Goal: Task Accomplishment & Management: Complete application form

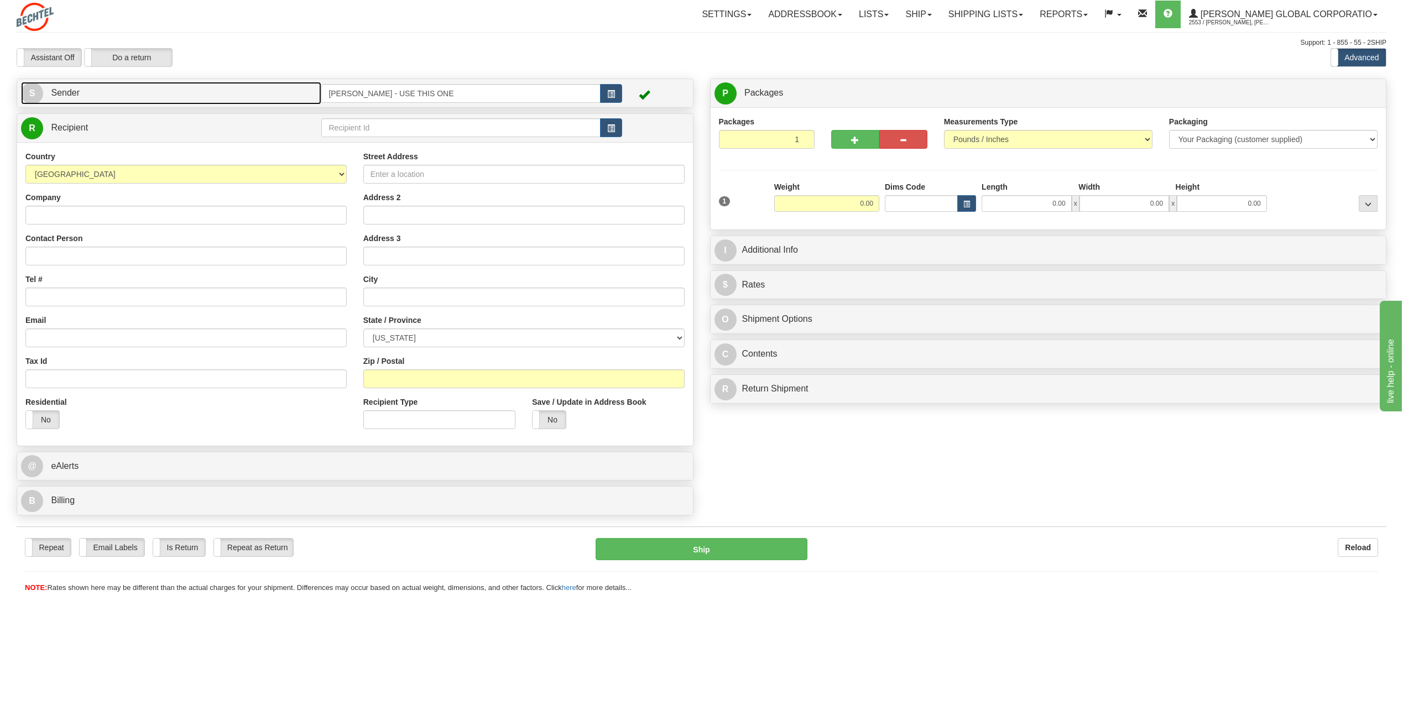
click at [24, 91] on span "S" at bounding box center [32, 93] width 22 height 22
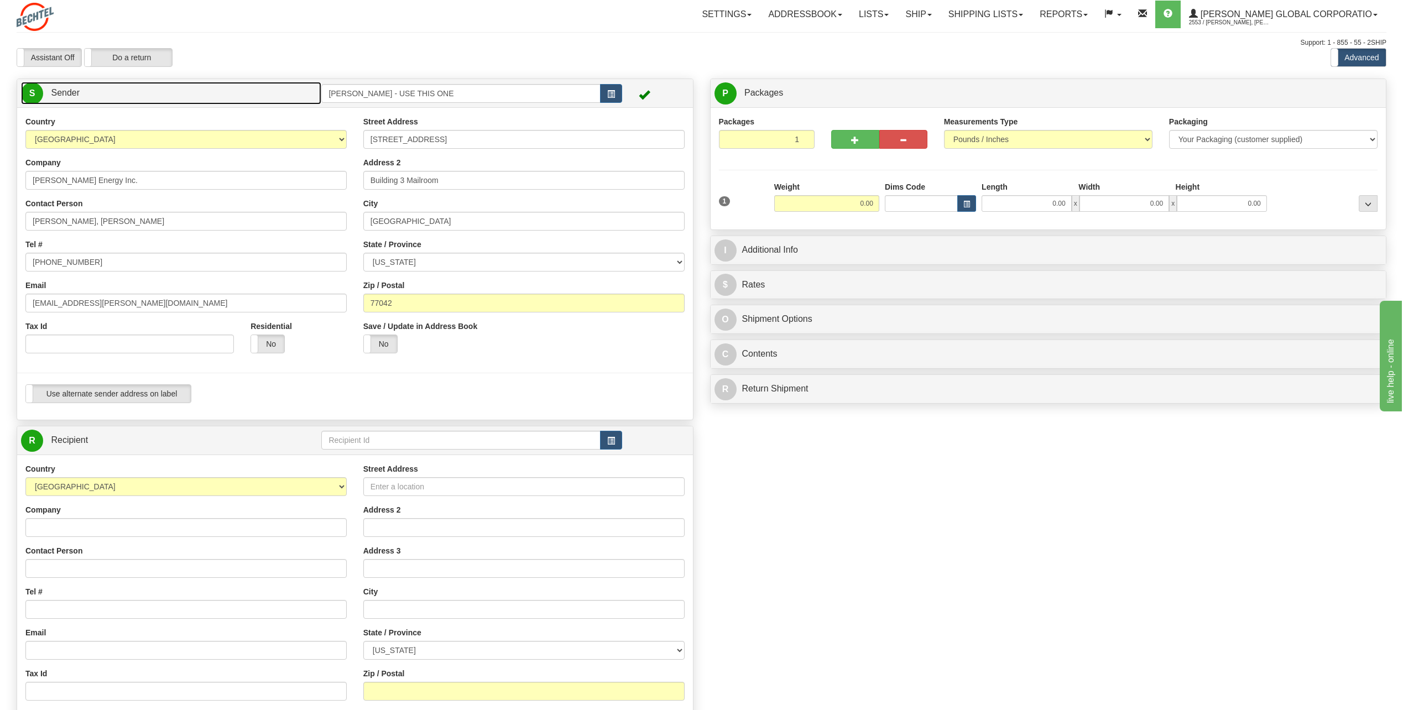
click at [35, 85] on span "S" at bounding box center [32, 93] width 22 height 22
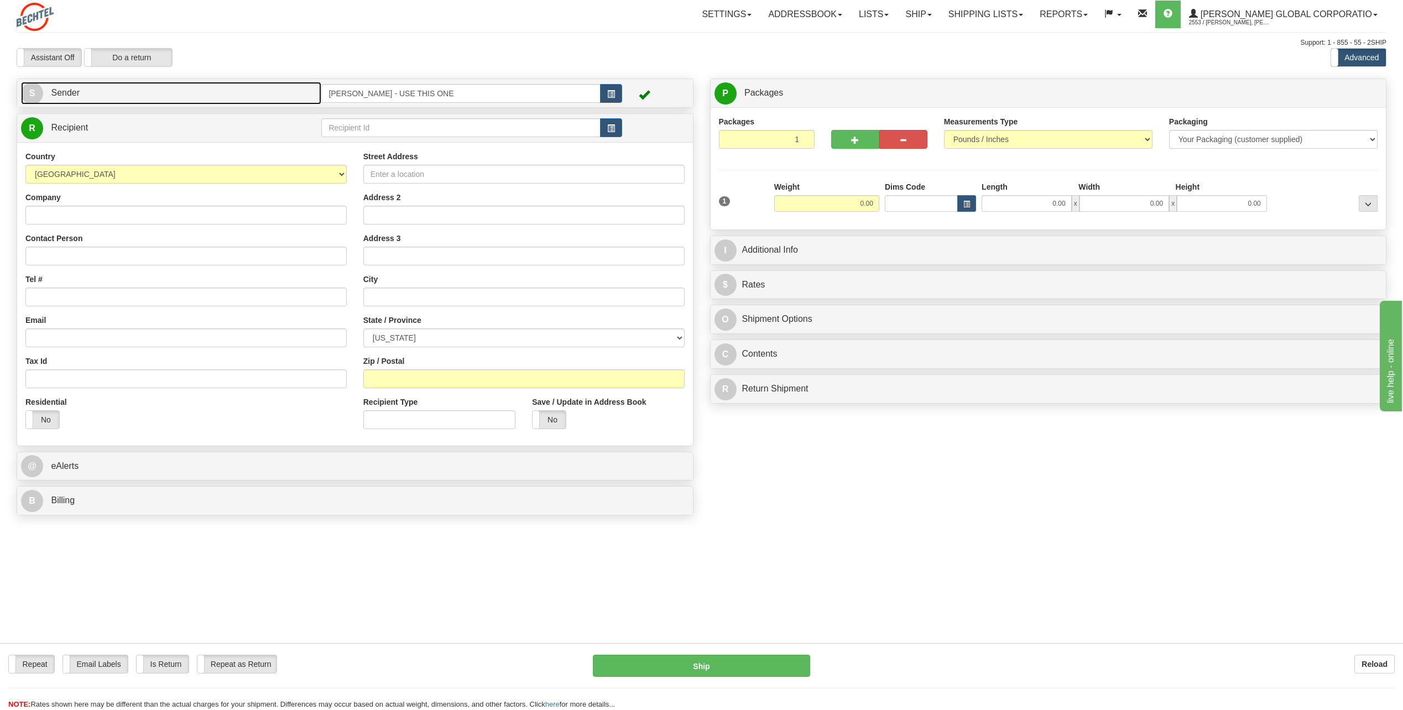
click at [31, 88] on span "S" at bounding box center [32, 93] width 22 height 22
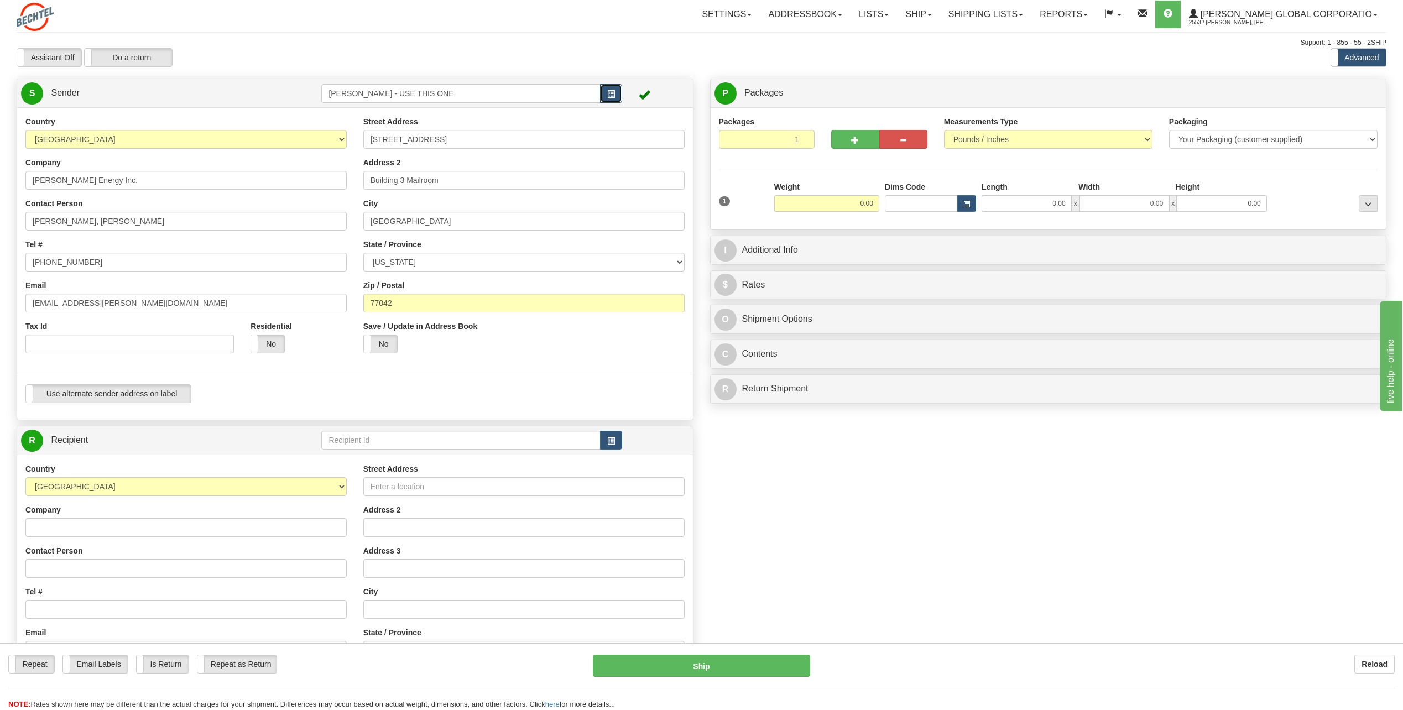
click at [606, 93] on button "button" at bounding box center [611, 93] width 22 height 19
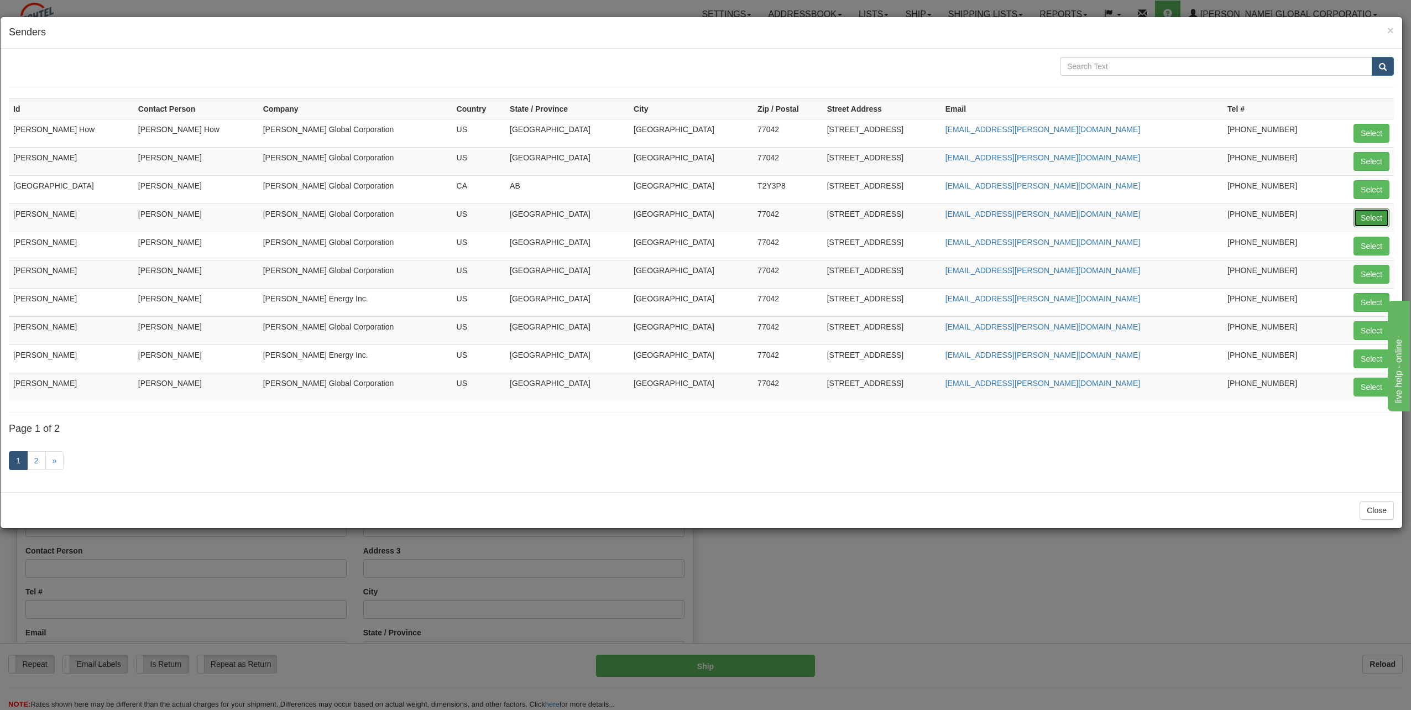
click at [1376, 216] on button "Select" at bounding box center [1372, 217] width 36 height 19
type input "[PERSON_NAME]"
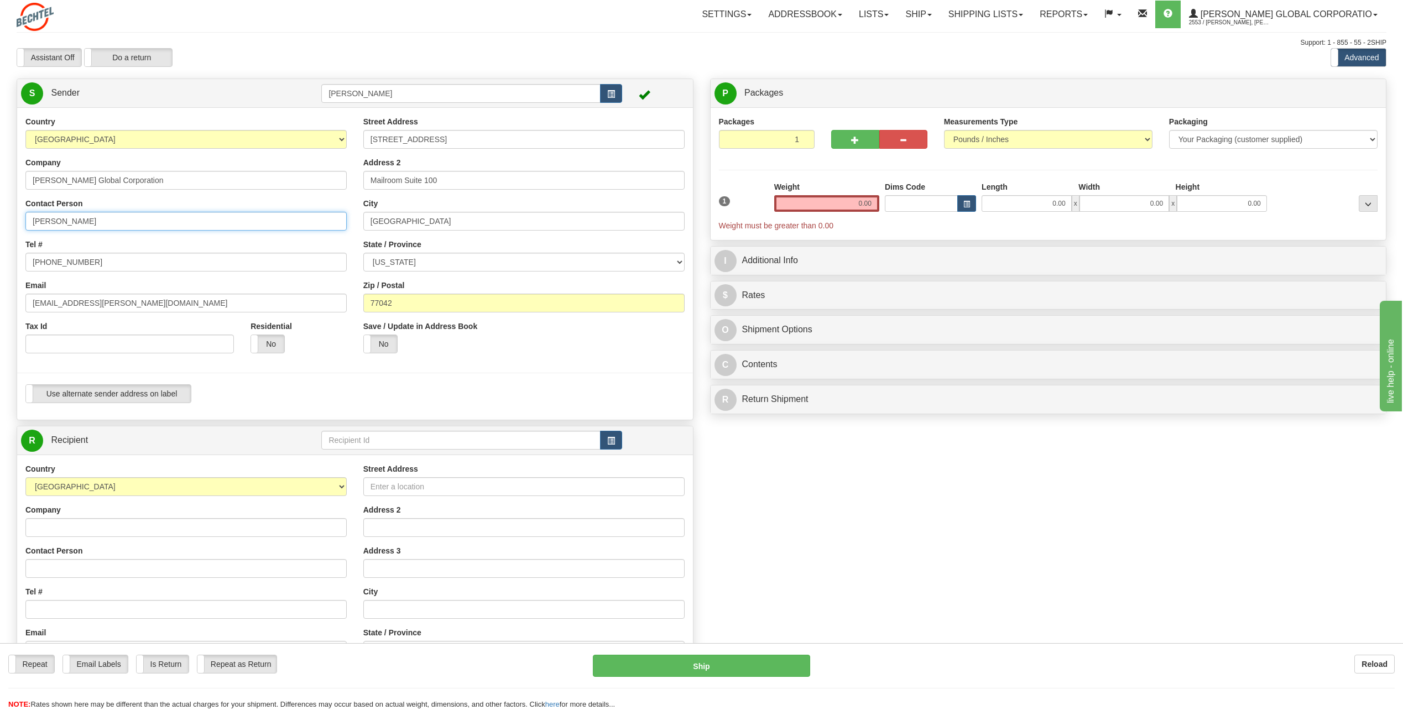
click at [106, 220] on input "[PERSON_NAME]" at bounding box center [185, 221] width 321 height 19
type input "C"
type input "[PERSON_NAME]"
click at [298, 237] on div "Country AFGHANISTAN ALAND ISLANDS ALBANIA ALGERIA AMERICAN SAMOA ANDORRA ANGOLA…" at bounding box center [186, 239] width 338 height 246
click at [123, 263] on input "[PHONE_NUMBER]" at bounding box center [185, 262] width 321 height 19
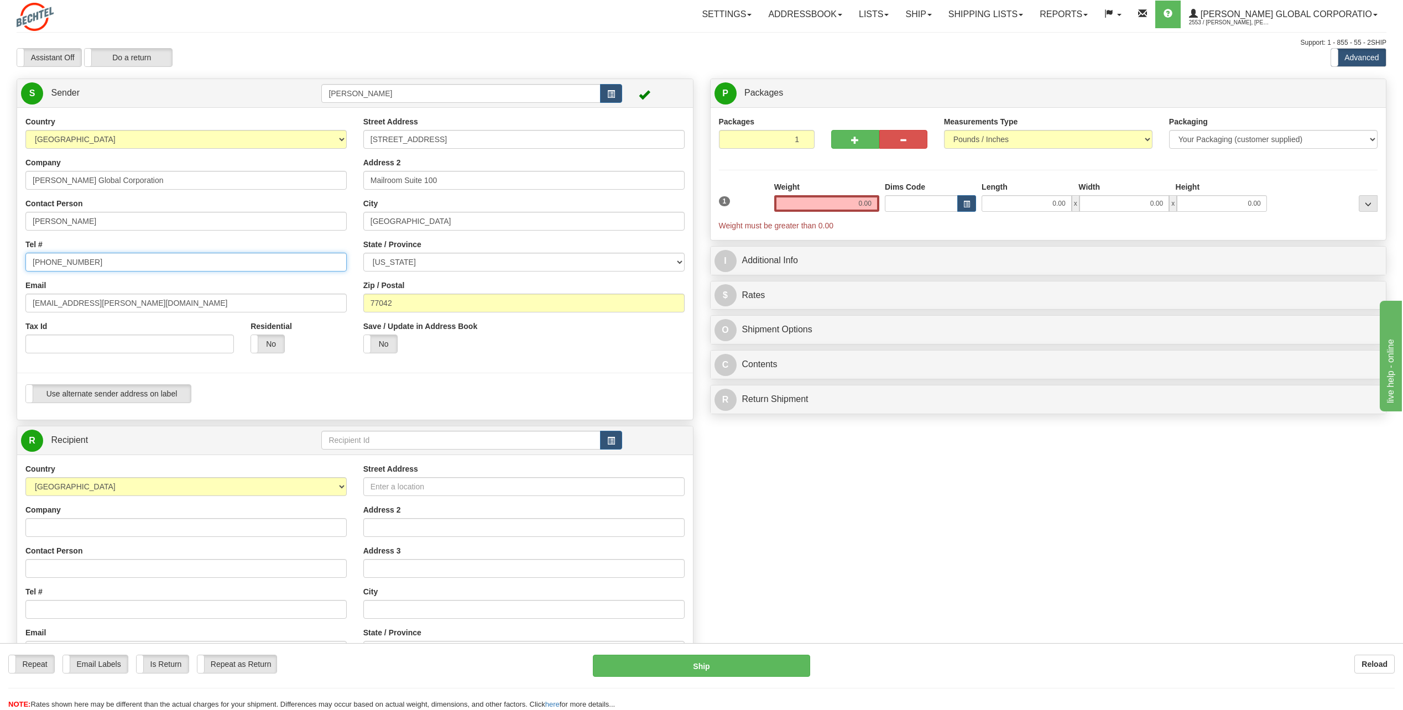
type input "[PHONE_NUMBER]"
drag, startPoint x: 67, startPoint y: 302, endPoint x: -2, endPoint y: 301, distance: 68.6
click at [0, 301] on html "Training Course Close Toggle navigation Settings Shipping Preferences New Sende…" at bounding box center [701, 355] width 1403 height 710
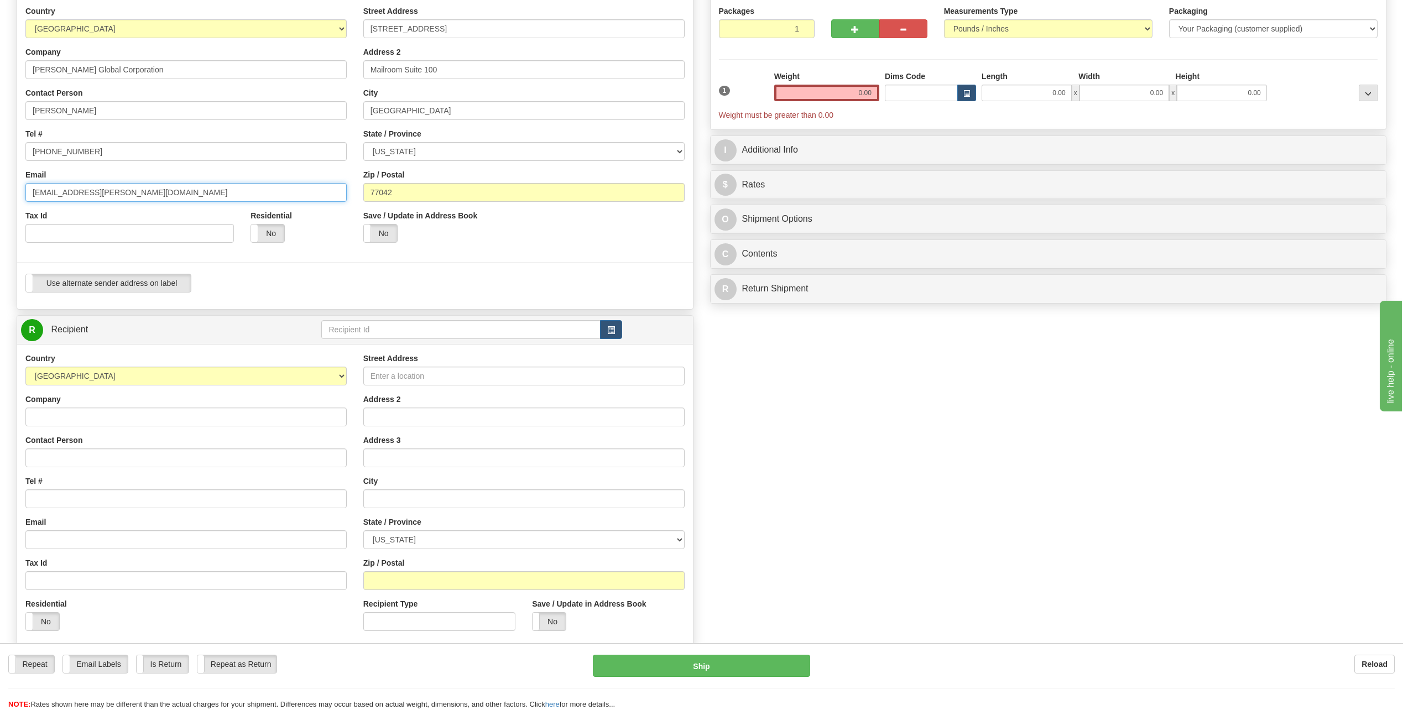
scroll to position [166, 0]
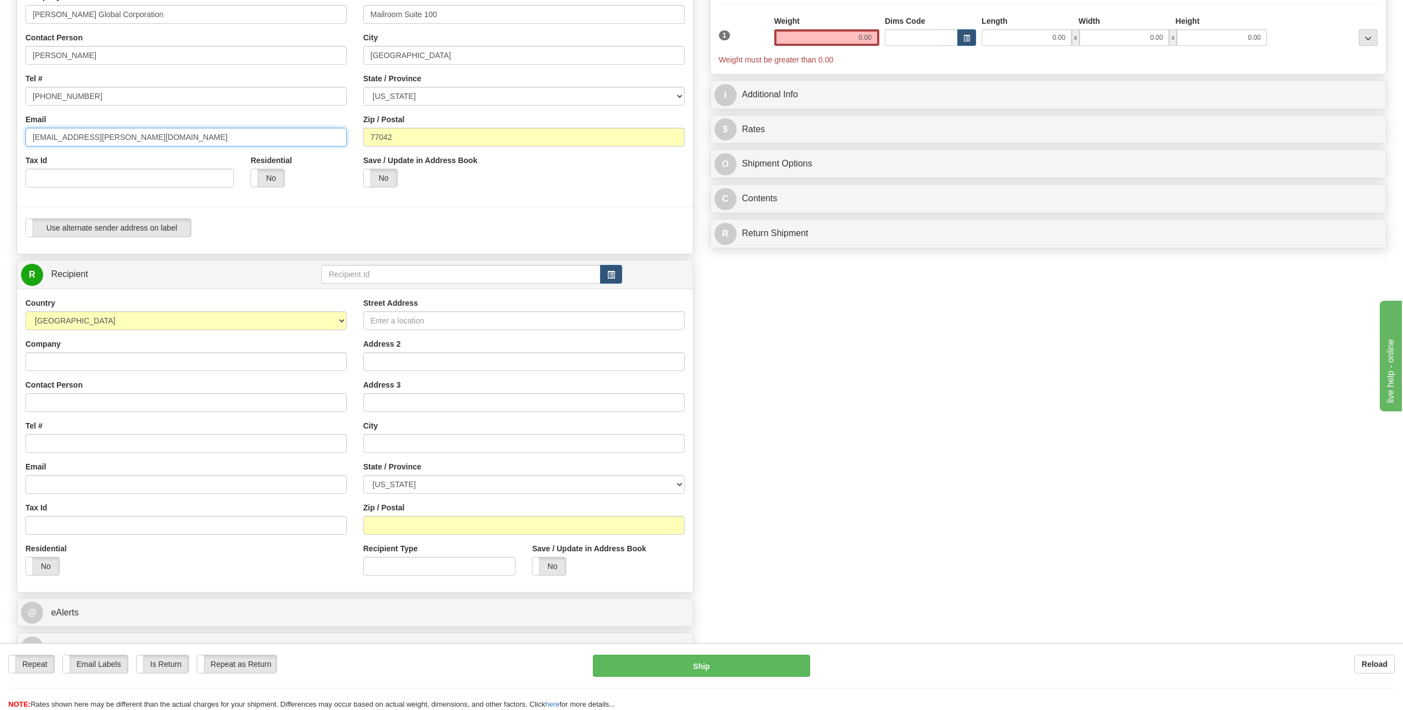
type input "nmarino@bechtel.com"
click at [66, 361] on input "Company" at bounding box center [185, 361] width 321 height 19
click at [274, 385] on div "Contact Person" at bounding box center [185, 395] width 321 height 33
click at [80, 362] on input "Company" at bounding box center [185, 361] width 321 height 19
type input "[PERSON_NAME]"
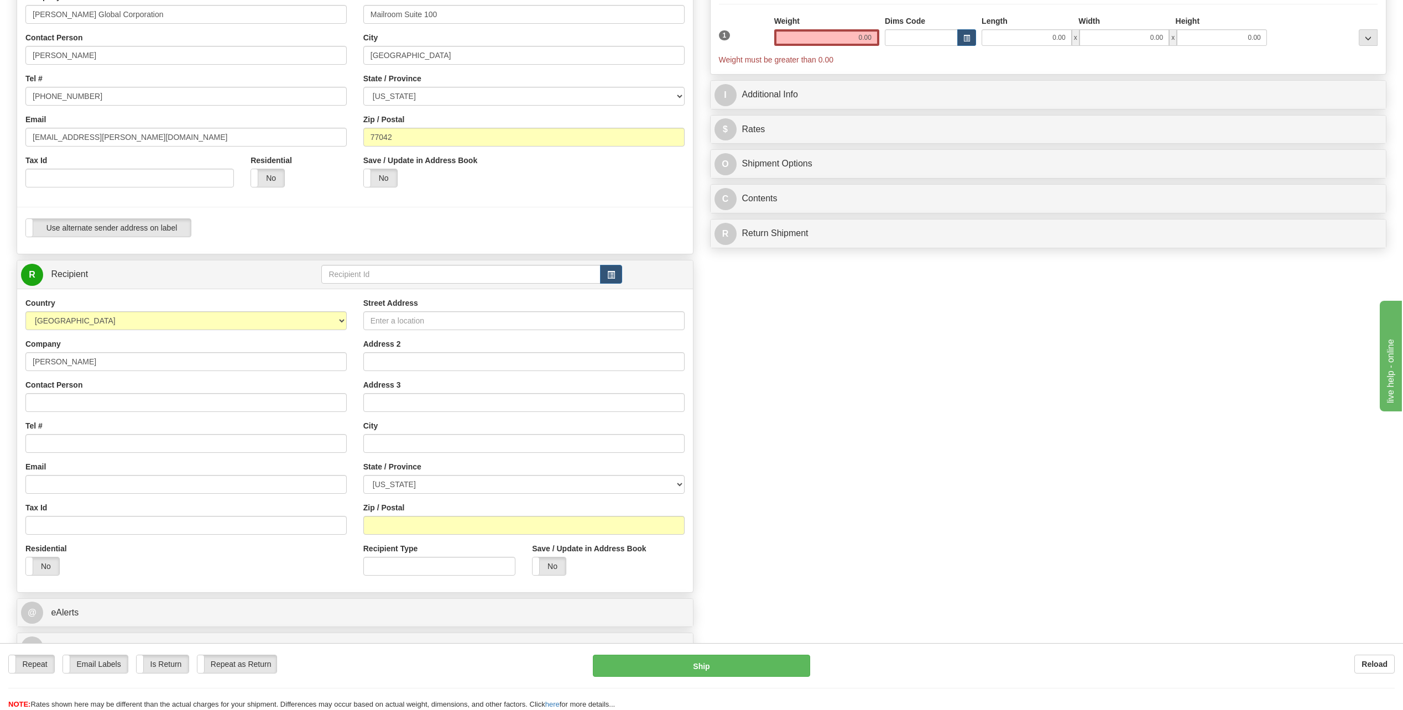
click at [241, 382] on div "Contact Person" at bounding box center [185, 395] width 321 height 33
click at [69, 399] on input "Contact Person" at bounding box center [185, 402] width 321 height 19
type input "[PERSON_NAME]"
click at [61, 442] on input "Tel #" at bounding box center [185, 443] width 321 height 19
type input "[PHONE_NUMBER]"
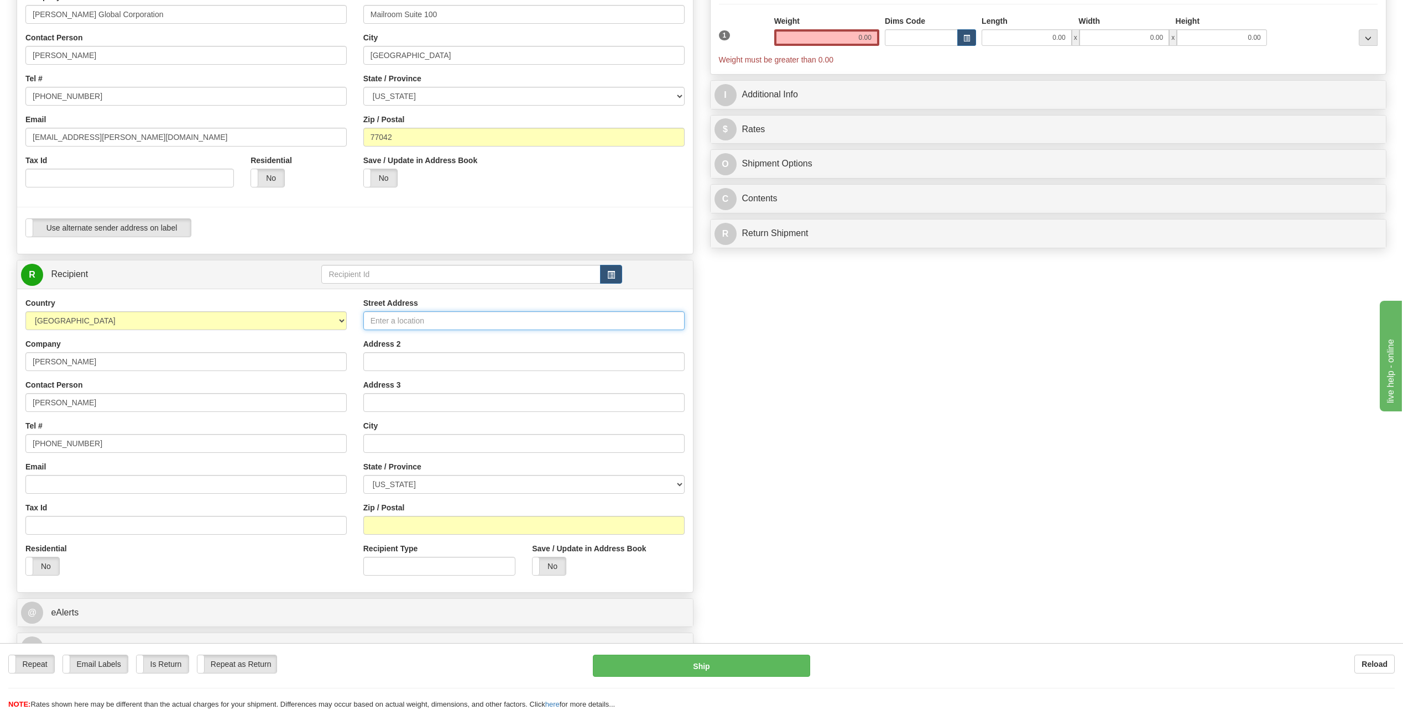
click at [418, 321] on input "Street Address" at bounding box center [523, 320] width 321 height 19
type input "44 [GEOGRAPHIC_DATA]"
click at [393, 438] on input "text" at bounding box center [523, 443] width 321 height 19
click at [448, 437] on input "LaGuna Vista" at bounding box center [523, 443] width 321 height 19
type input "LaGuna Vista"
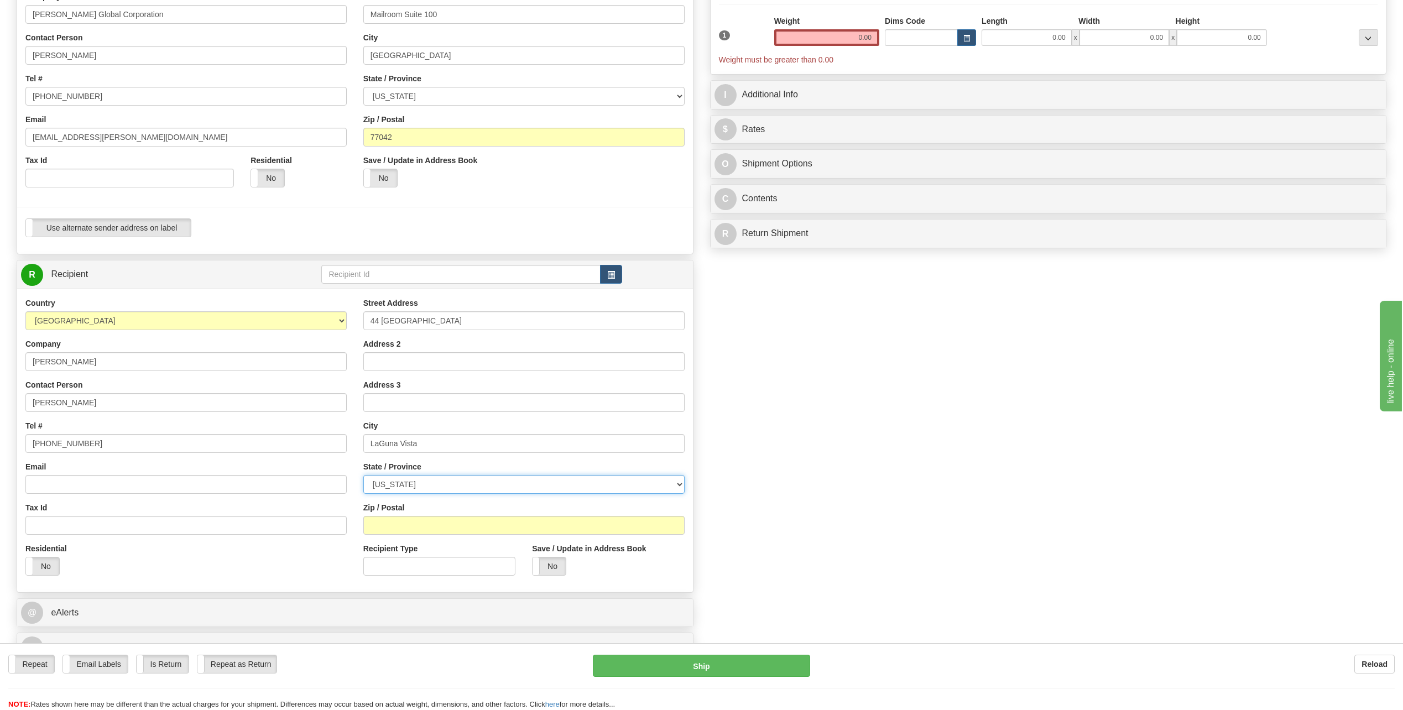
click at [678, 478] on select "[US_STATE] [US_STATE] [US_STATE] [US_STATE] Armed Forces America Armed Forces E…" at bounding box center [523, 484] width 321 height 19
select select "[GEOGRAPHIC_DATA]"
click at [363, 475] on select "[US_STATE] [US_STATE] [US_STATE] [US_STATE] Armed Forces America Armed Forces E…" at bounding box center [523, 484] width 321 height 19
click at [393, 517] on input "Zip / Postal" at bounding box center [523, 525] width 321 height 19
type input "78578"
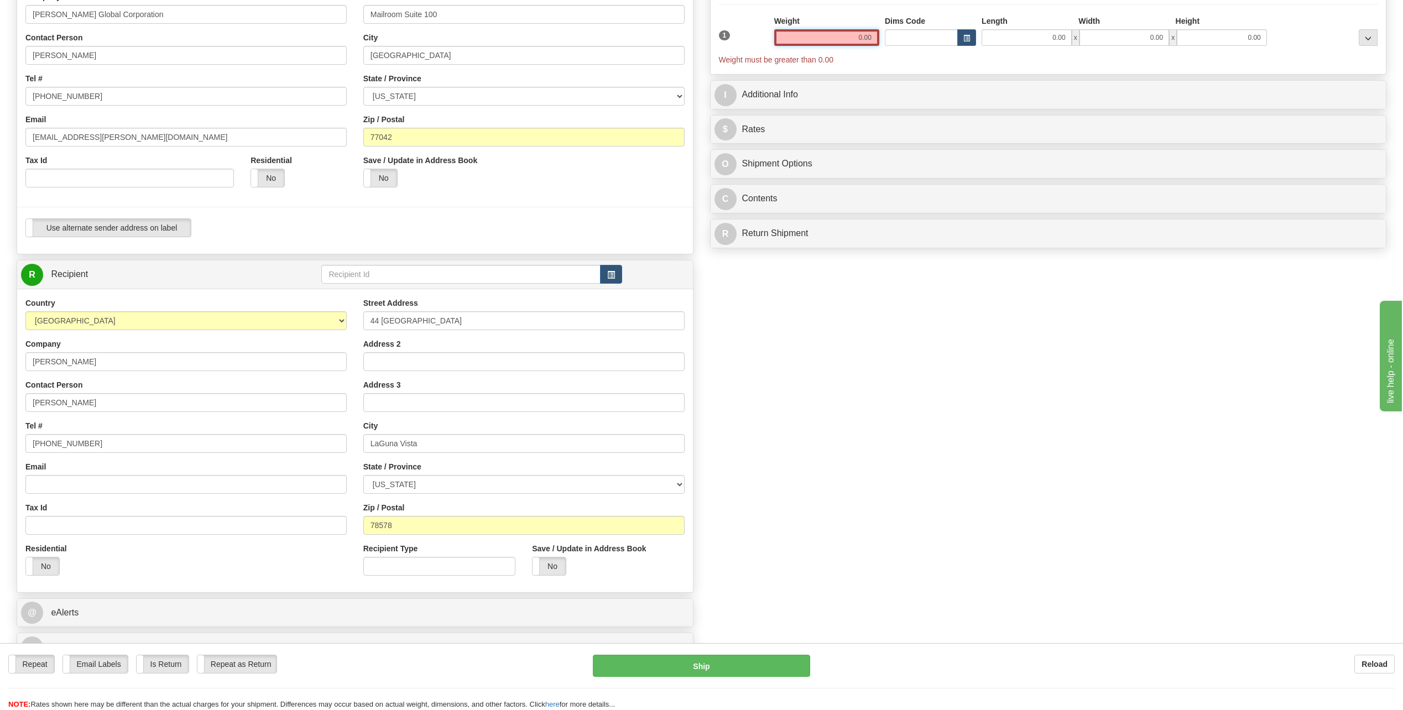
drag, startPoint x: 847, startPoint y: 35, endPoint x: 937, endPoint y: 45, distance: 90.8
click at [937, 45] on div "1 Weight 0.00 Dims Code 0.00" at bounding box center [1048, 40] width 665 height 50
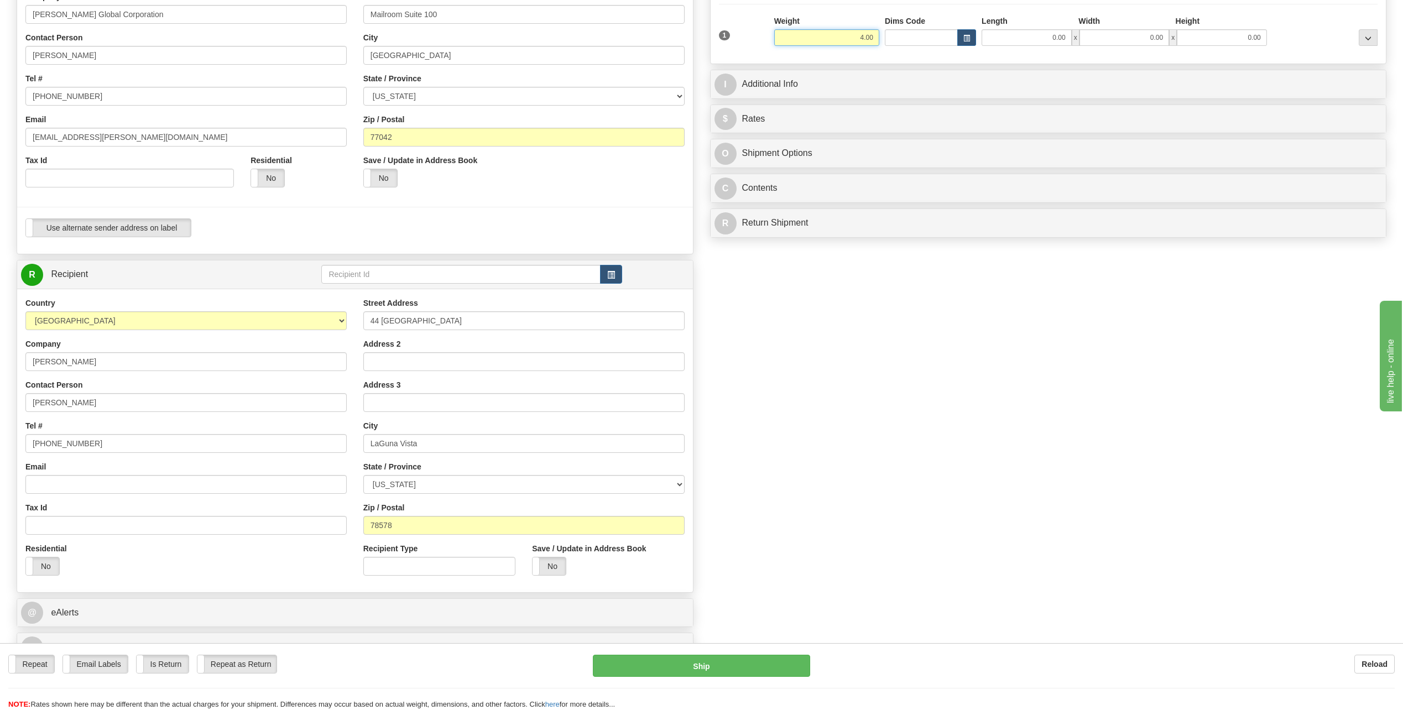
type input "4.00"
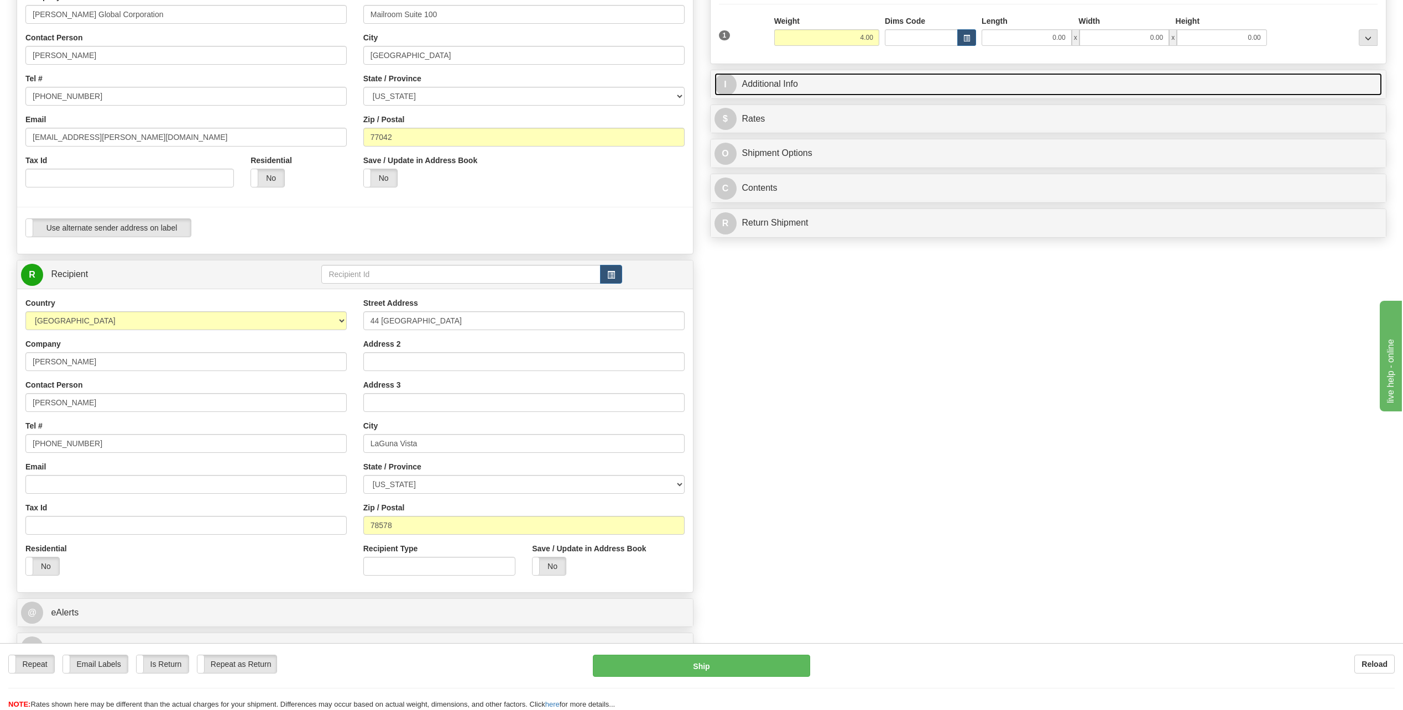
click at [738, 85] on link "I Additional Info" at bounding box center [1048, 84] width 668 height 23
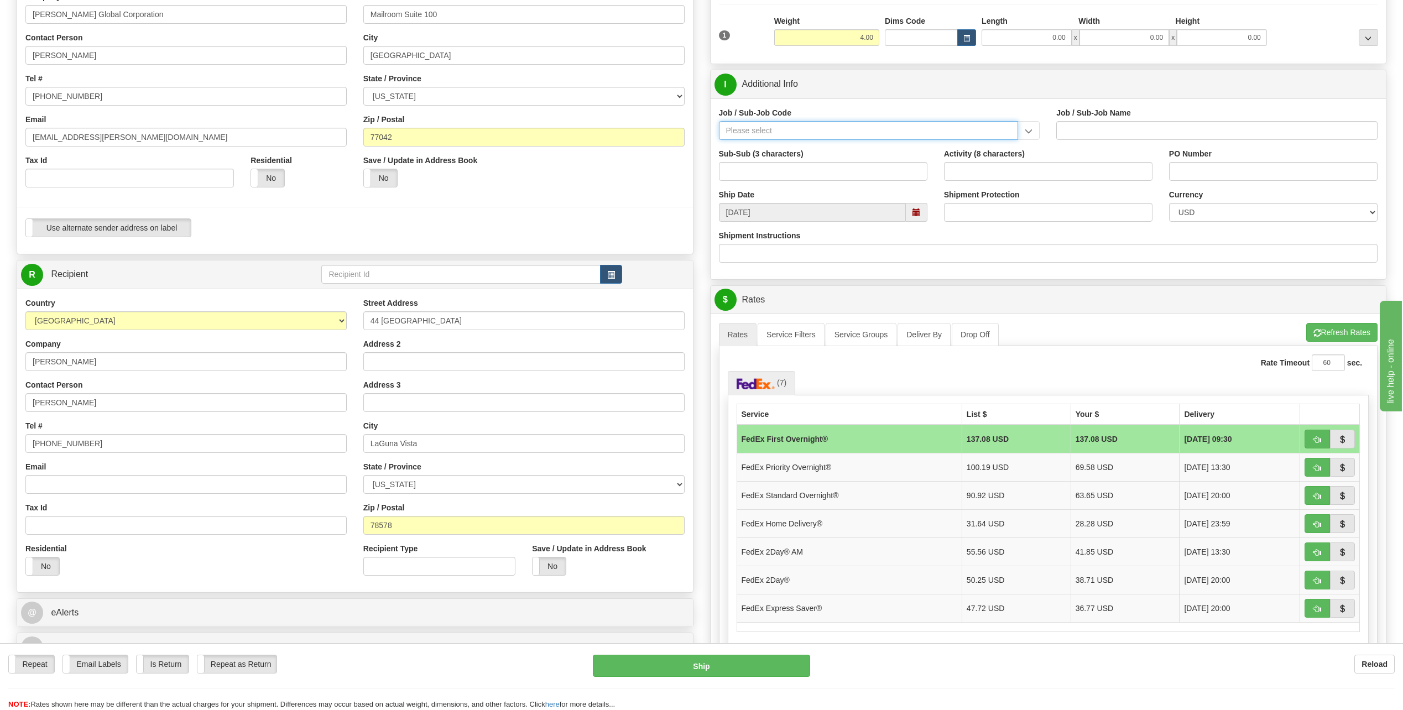
click at [760, 131] on input "Job / Sub-Job Code" at bounding box center [869, 130] width 300 height 19
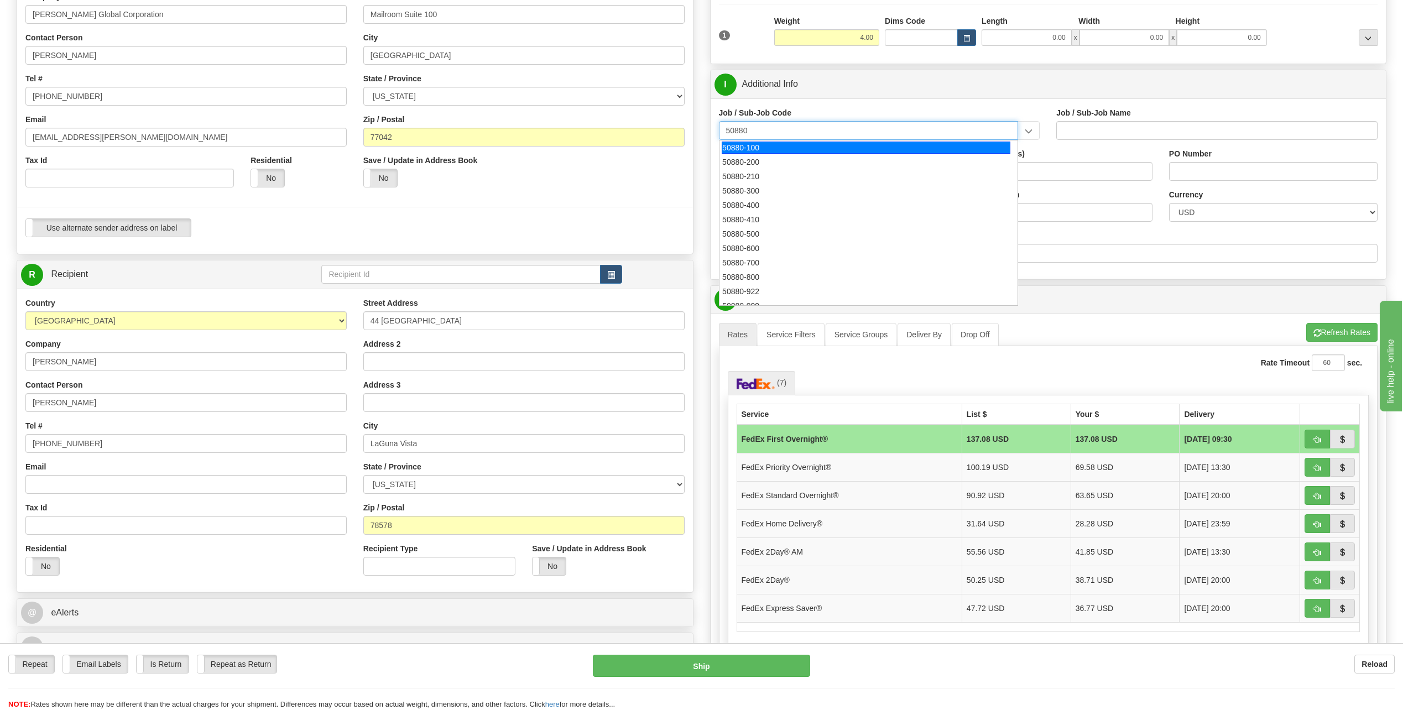
click at [757, 147] on div "50880-100" at bounding box center [866, 148] width 289 height 12
type input "50880-100"
type input "HUMAN RESOURCES-50880 - [GEOGRAPHIC_DATA] OPERATIONS"
type input "50880-100"
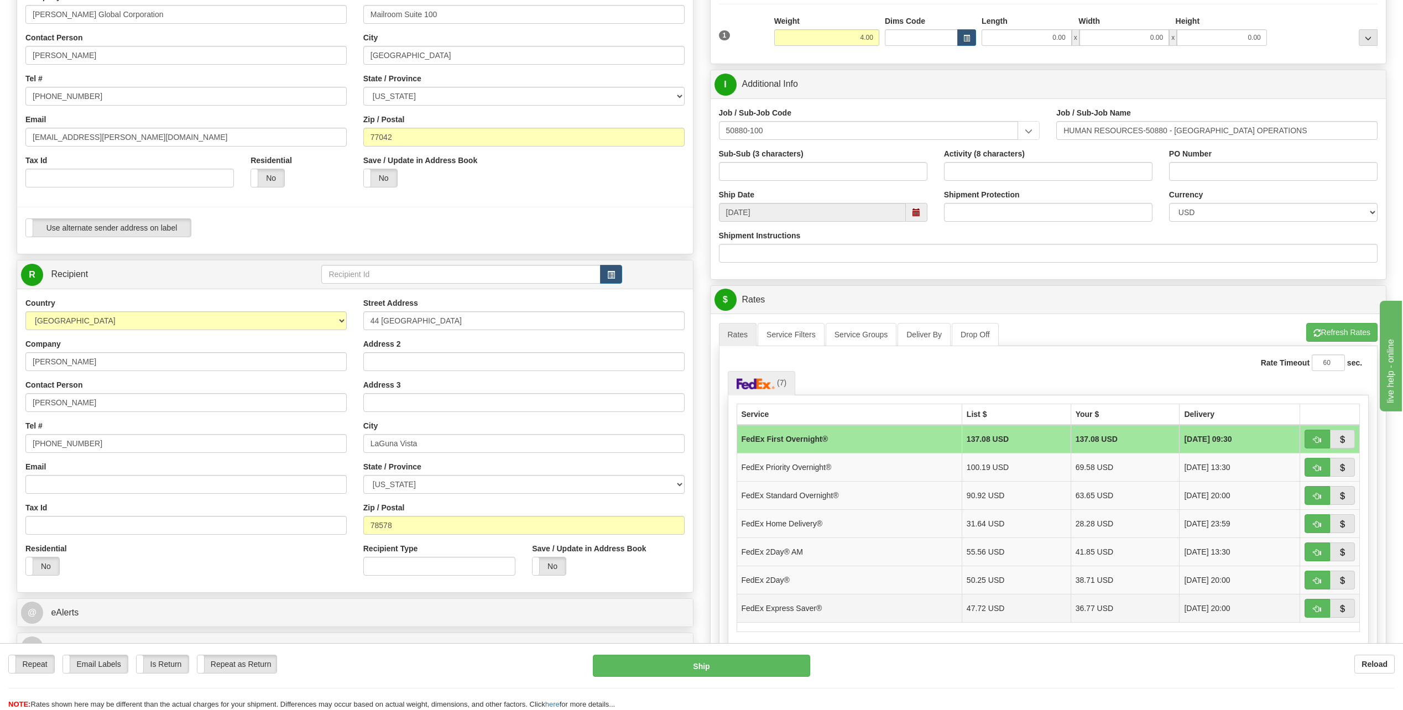
click at [816, 608] on td "FedEx Express Saver®" at bounding box center [849, 608] width 225 height 28
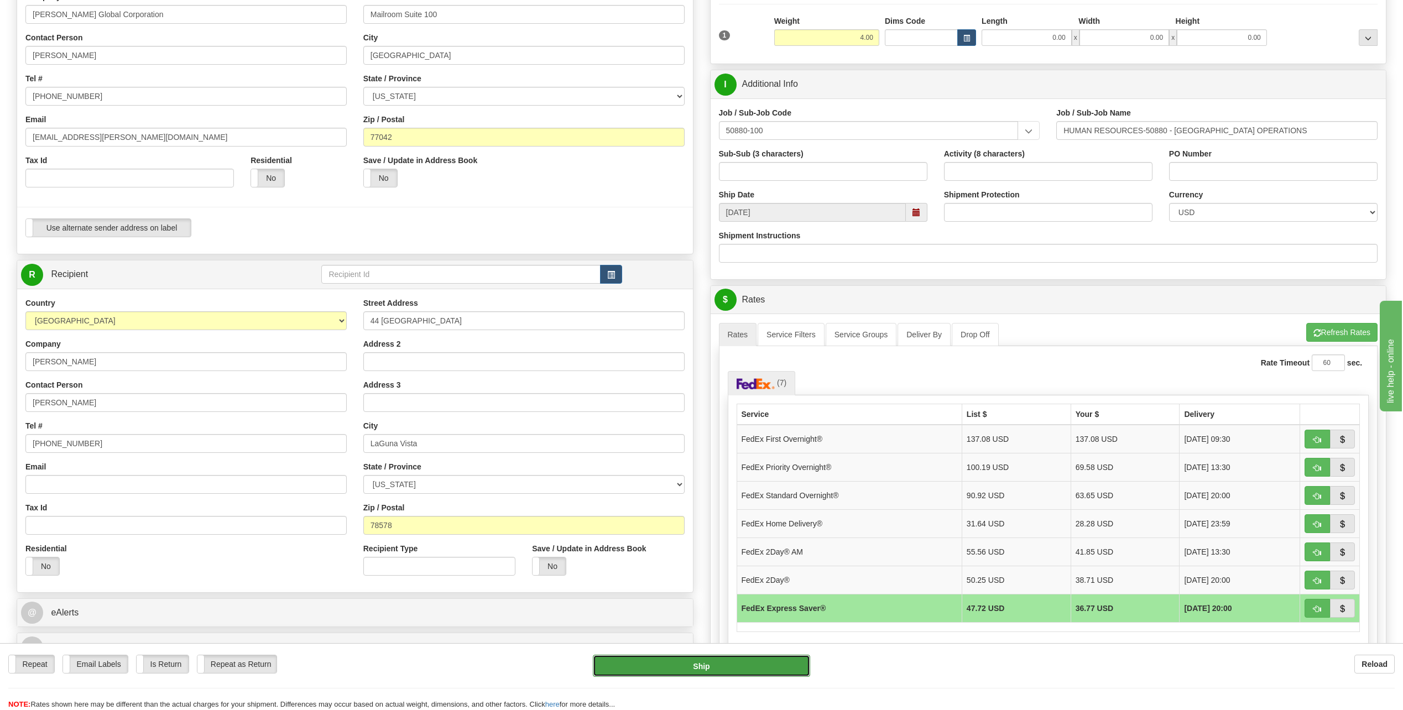
click at [673, 665] on button "Ship" at bounding box center [701, 666] width 217 height 22
type input "20"
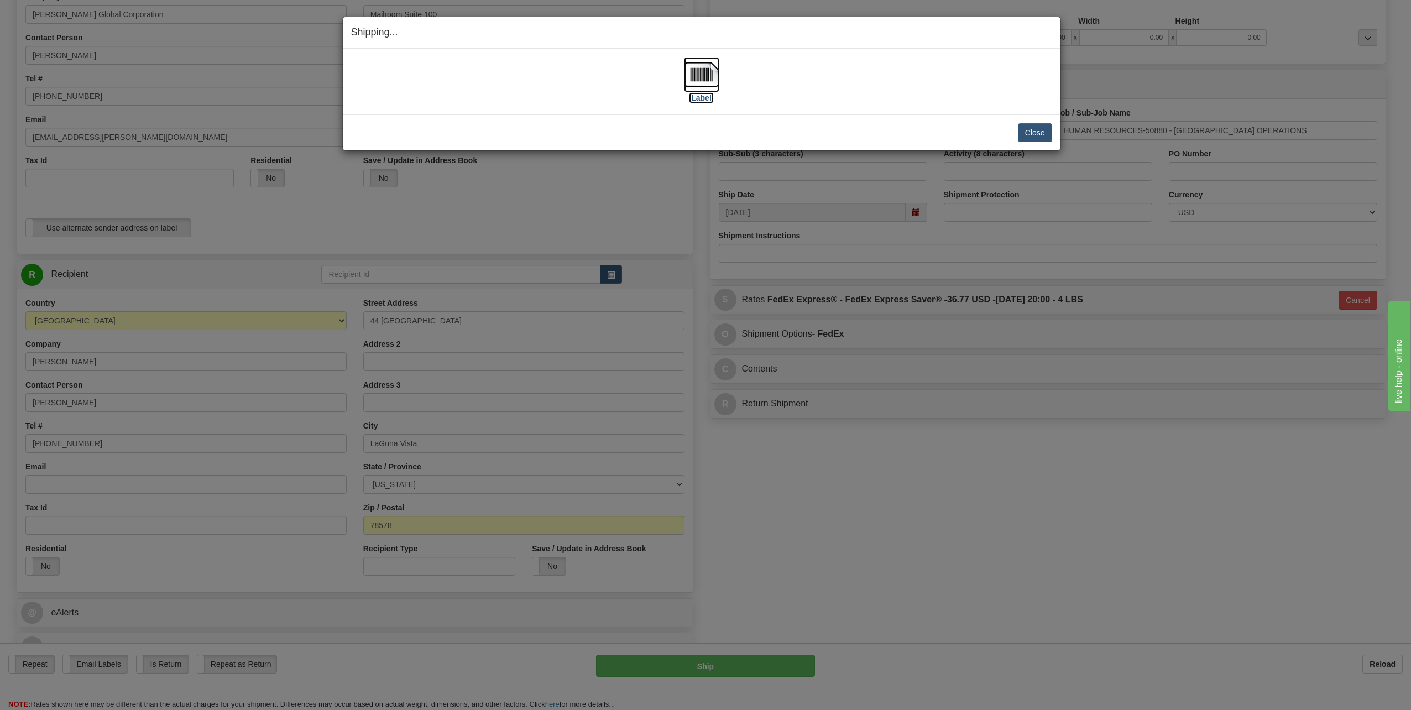
click at [702, 72] on img at bounding box center [701, 74] width 35 height 35
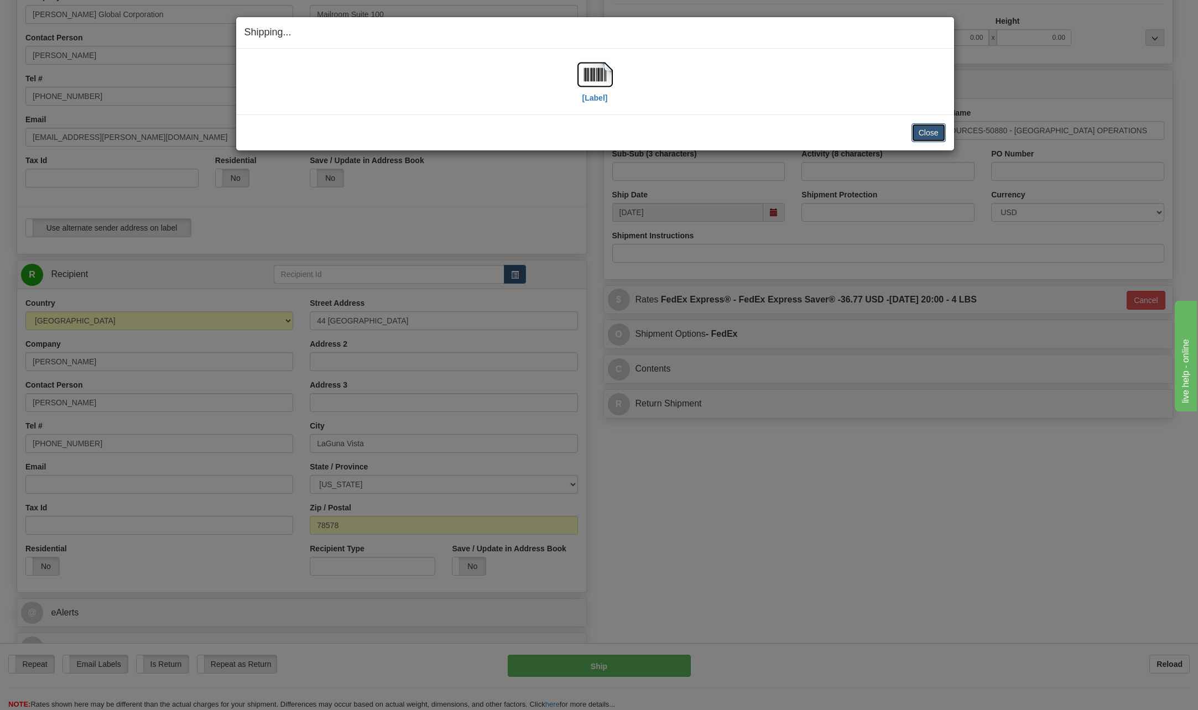
click at [937, 135] on button "Close" at bounding box center [928, 132] width 34 height 19
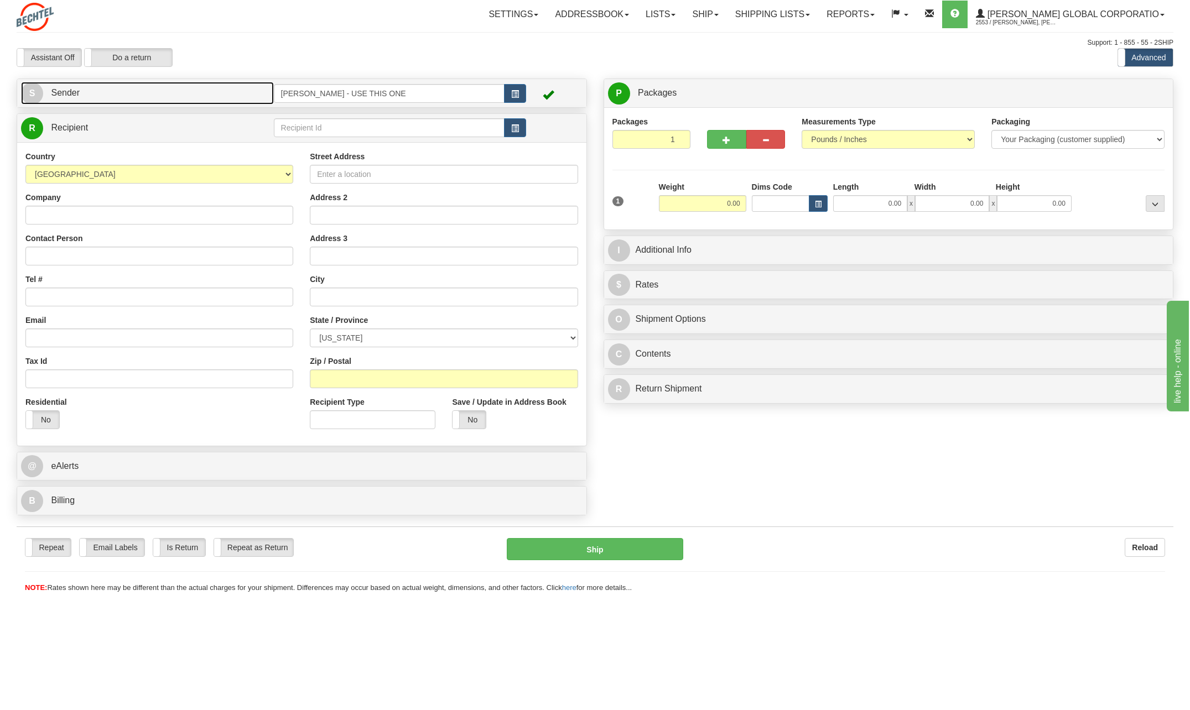
click at [31, 92] on span "S" at bounding box center [32, 93] width 22 height 22
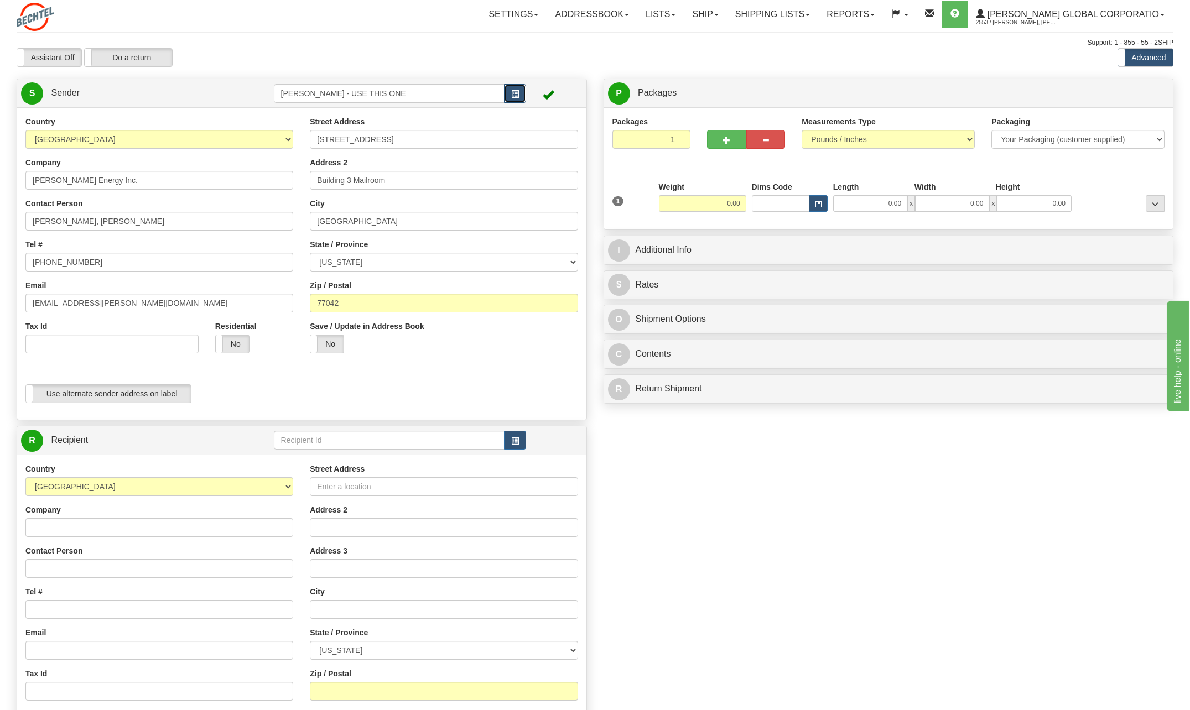
click at [517, 95] on span "button" at bounding box center [515, 94] width 8 height 7
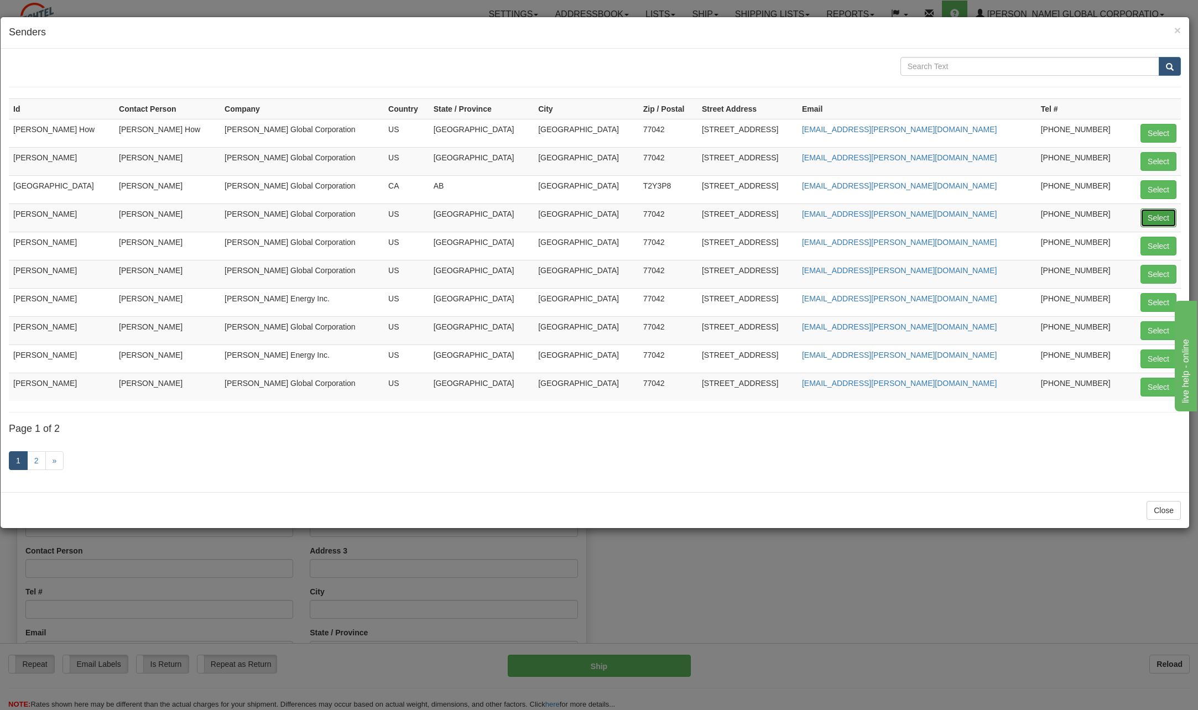
click at [1155, 223] on button "Select" at bounding box center [1158, 217] width 36 height 19
type input "[PERSON_NAME]"
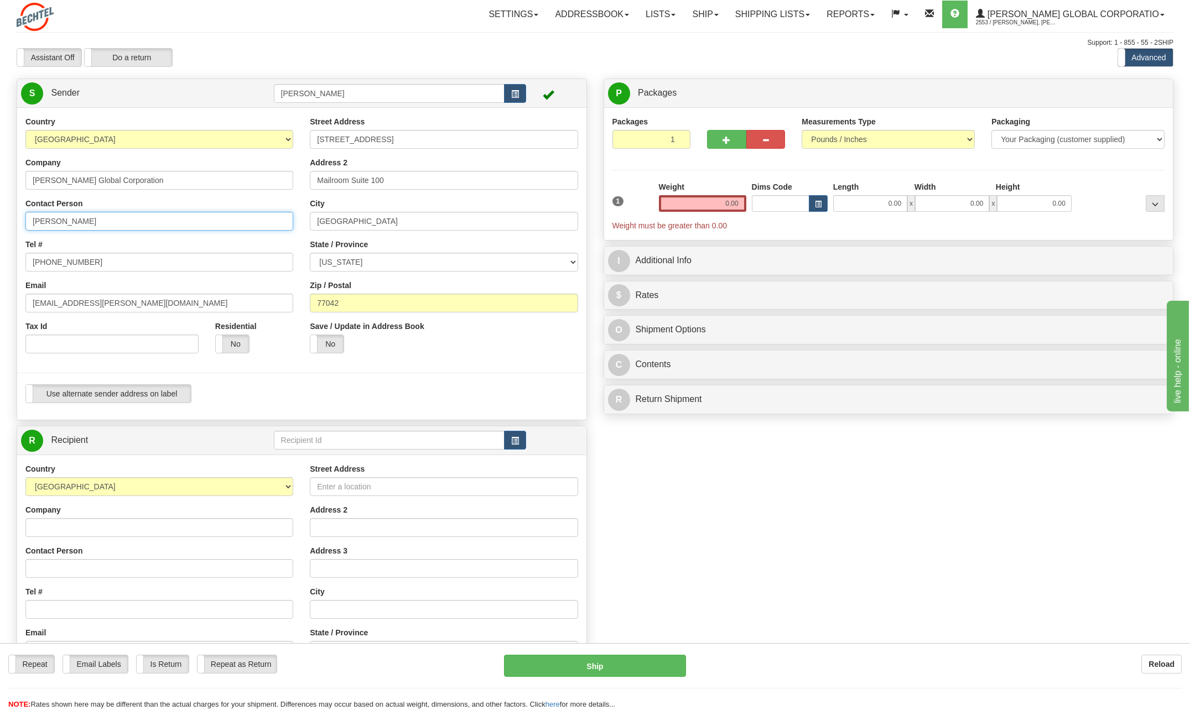
click at [113, 220] on input "[PERSON_NAME]" at bounding box center [159, 221] width 268 height 19
type input "C"
type input "[PERSON_NAME]"
click at [100, 262] on input "[PHONE_NUMBER]" at bounding box center [159, 262] width 268 height 19
type input "713 235-9"
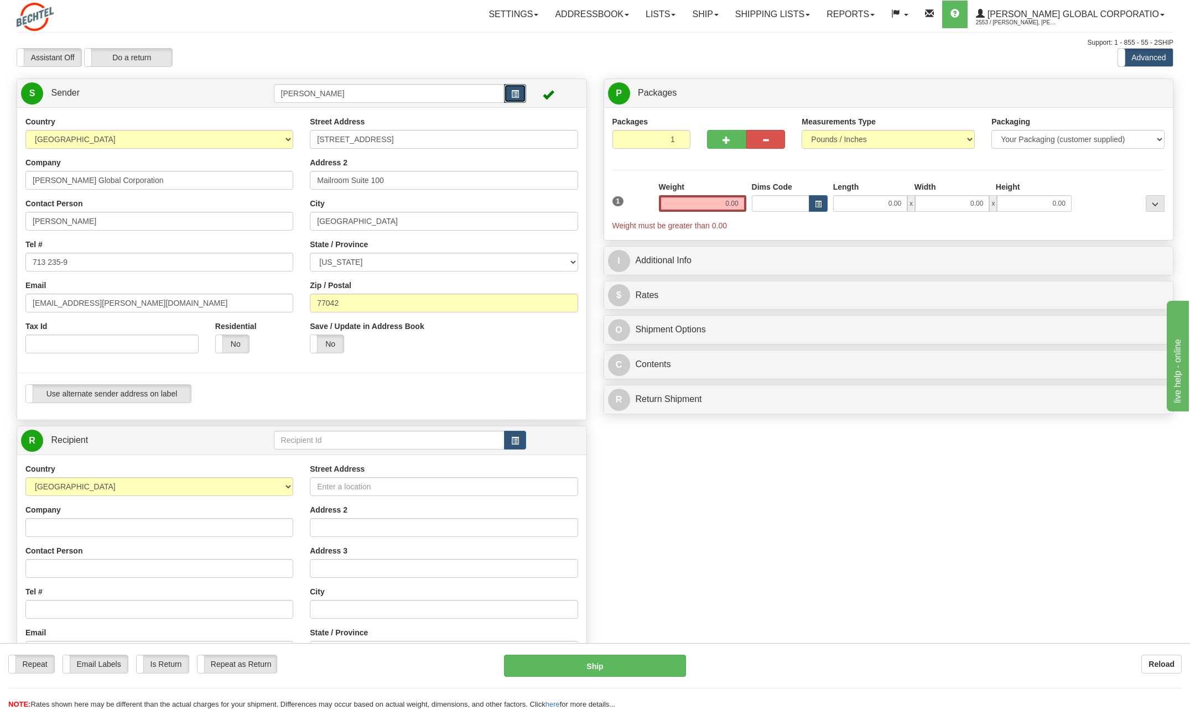
click at [517, 93] on span "button" at bounding box center [515, 94] width 8 height 7
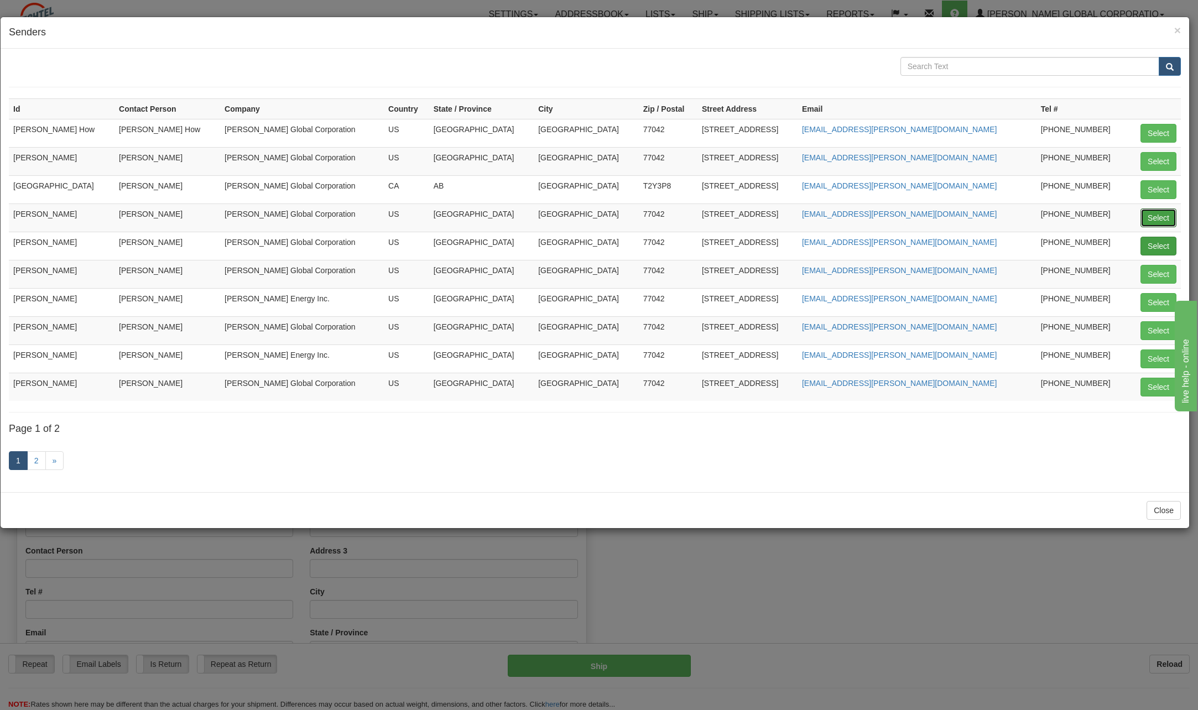
click at [1160, 218] on button "Select" at bounding box center [1158, 217] width 36 height 19
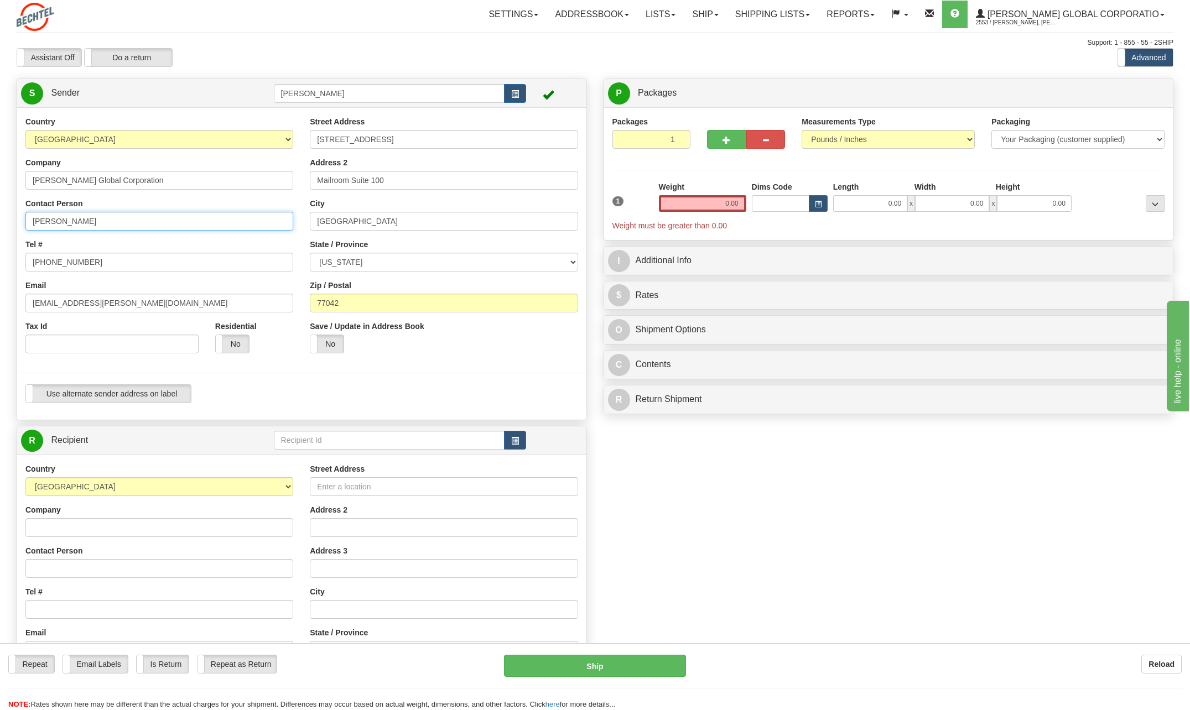
click at [125, 225] on input "[PERSON_NAME]" at bounding box center [159, 221] width 268 height 19
type input "C"
type input "[PERSON_NAME]"
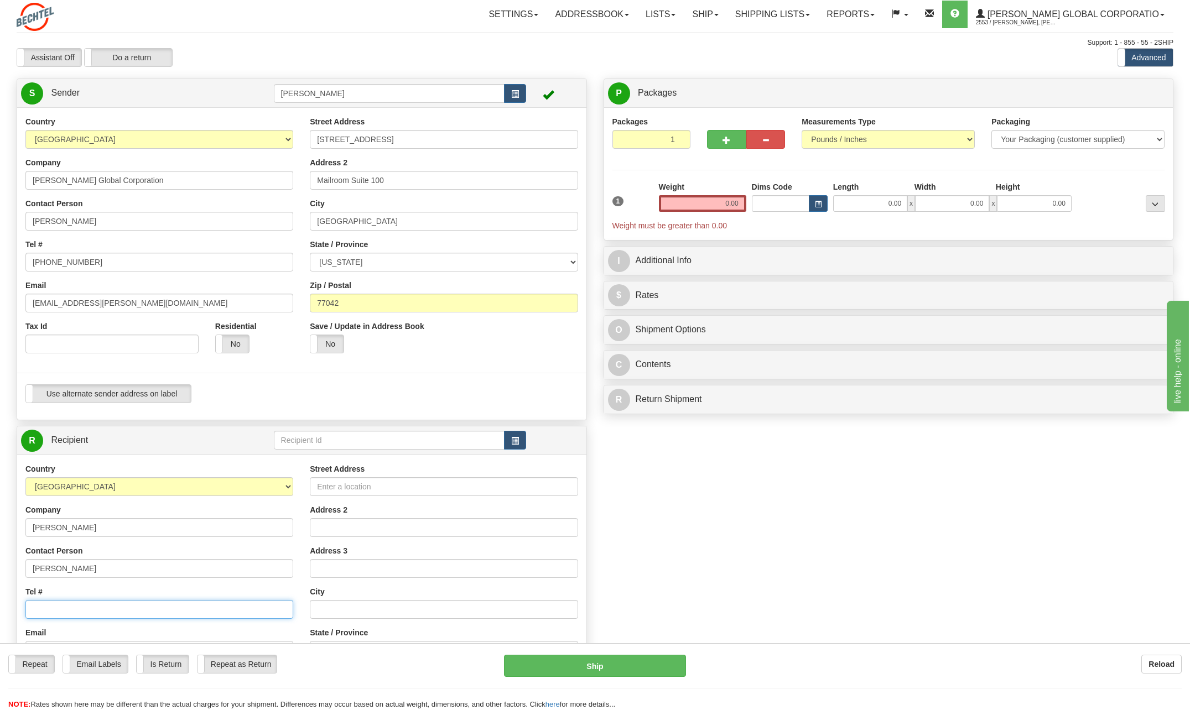
type input "[PHONE_NUMBER]"
type input "44 [GEOGRAPHIC_DATA]"
type input "LaGuna Vista"
select select "[GEOGRAPHIC_DATA]"
type input "78578"
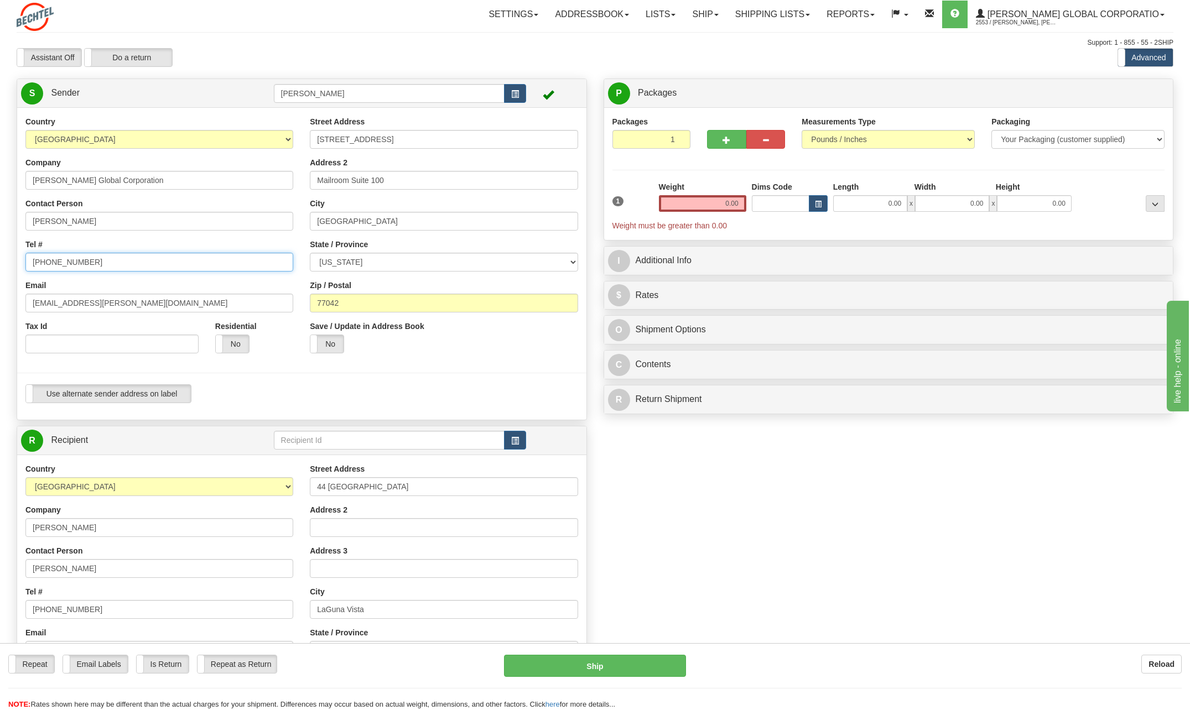
click at [88, 259] on input "[PHONE_NUMBER]" at bounding box center [159, 262] width 268 height 19
type input "[PHONE_NUMBER]"
drag, startPoint x: 66, startPoint y: 303, endPoint x: -2, endPoint y: 304, distance: 68.0
click at [0, 304] on html "Training Course Close Toggle navigation Settings Shipping Preferences New Sende…" at bounding box center [595, 355] width 1190 height 710
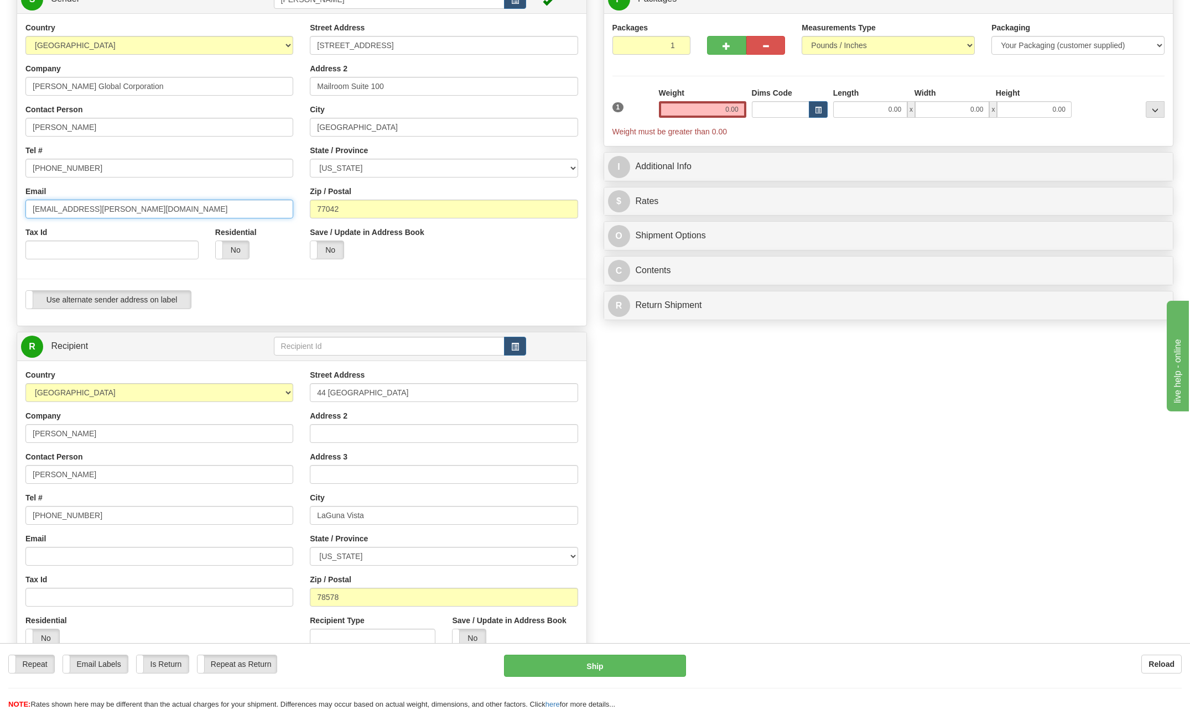
scroll to position [111, 0]
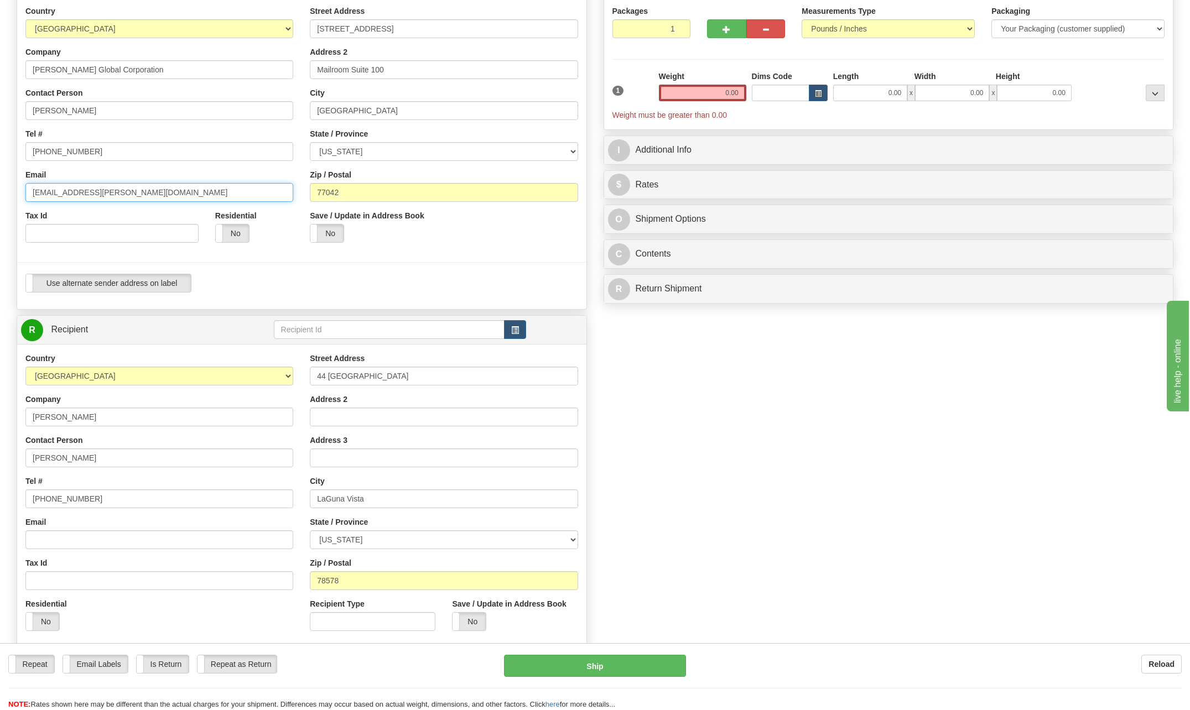
type input "[EMAIL_ADDRESS][PERSON_NAME][DOMAIN_NAME]"
click at [106, 457] on input "[PERSON_NAME]" at bounding box center [159, 457] width 268 height 19
type input "B"
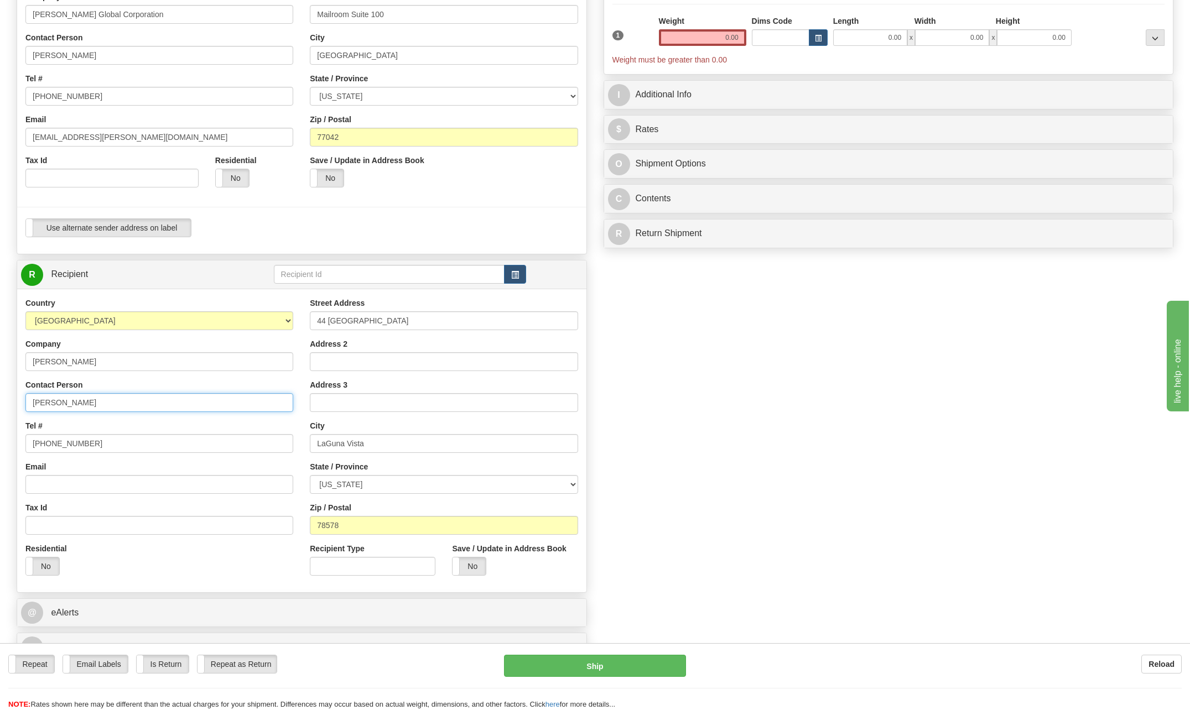
type input "[PERSON_NAME]"
click at [101, 439] on input "[PHONE_NUMBER]" at bounding box center [159, 443] width 268 height 19
click at [406, 316] on input "44 [GEOGRAPHIC_DATA]" at bounding box center [444, 320] width 268 height 19
type input "4"
type input "[STREET_ADDRESS][PERSON_NAME]"
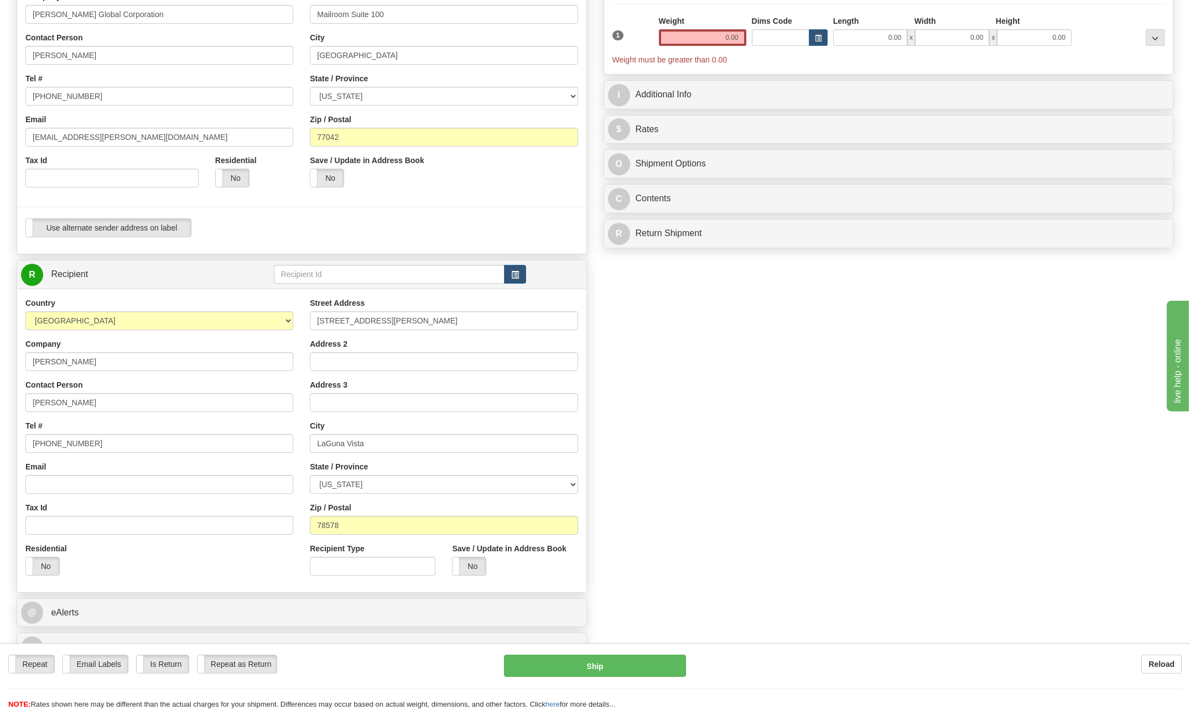
click at [686, 323] on div "Create a label for the return Create Pickup Without Label S" at bounding box center [594, 290] width 1173 height 755
click at [372, 446] on input "LaGuna Vista" at bounding box center [444, 443] width 268 height 19
type input "L"
type input "[GEOGRAPHIC_DATA]"
click at [677, 481] on div "Create a label for the return Create Pickup Without Label S" at bounding box center [594, 290] width 1173 height 755
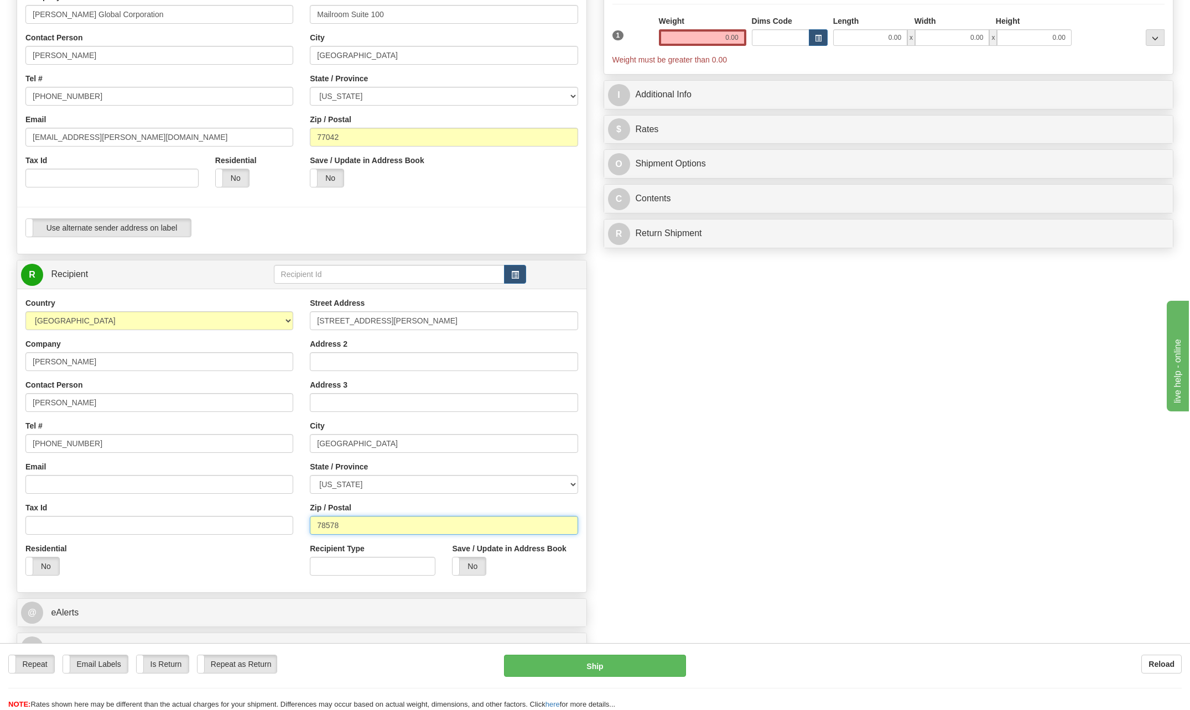
click at [362, 528] on input "78578" at bounding box center [444, 525] width 268 height 19
type input "7"
type input "78374"
click at [841, 570] on div "Create a label for the return Create Pickup Without Label S" at bounding box center [594, 290] width 1173 height 755
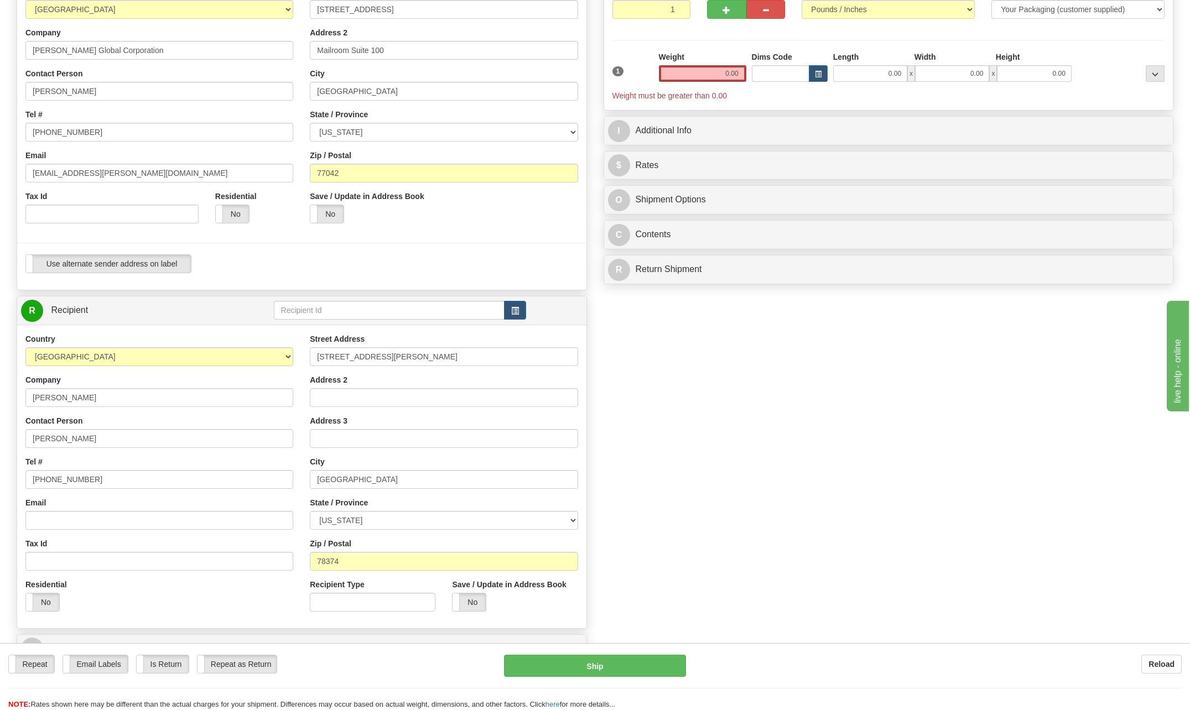
scroll to position [111, 0]
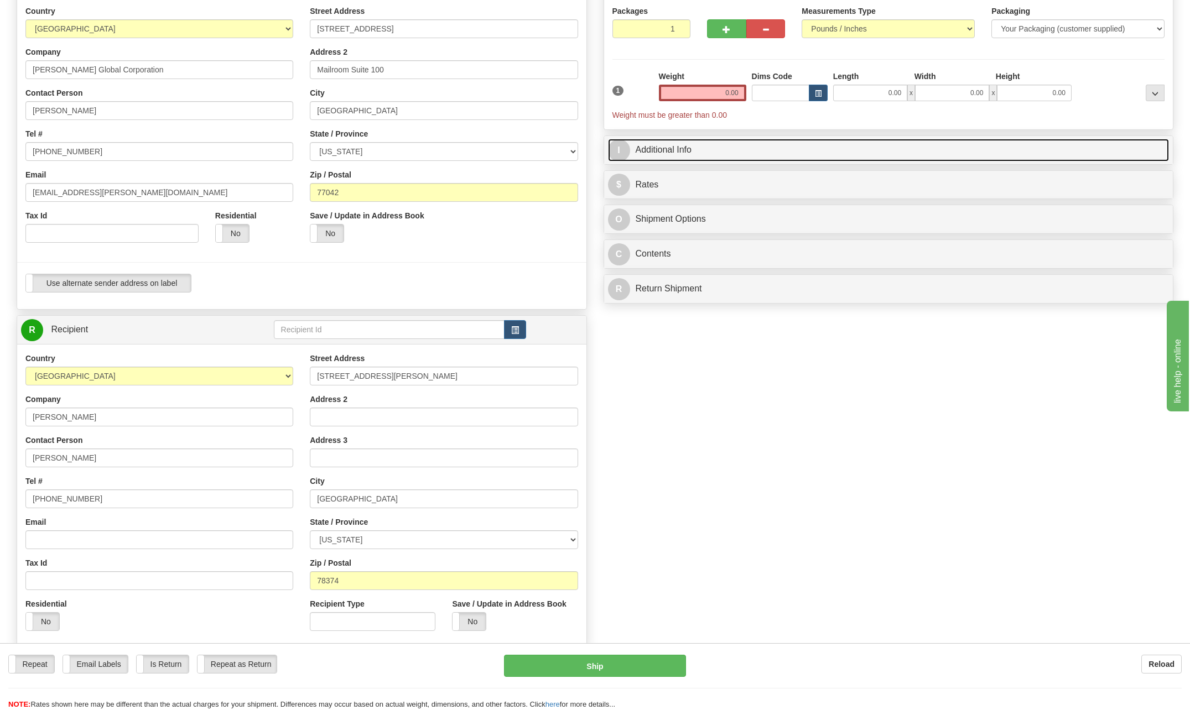
click at [625, 145] on span "I" at bounding box center [619, 150] width 22 height 22
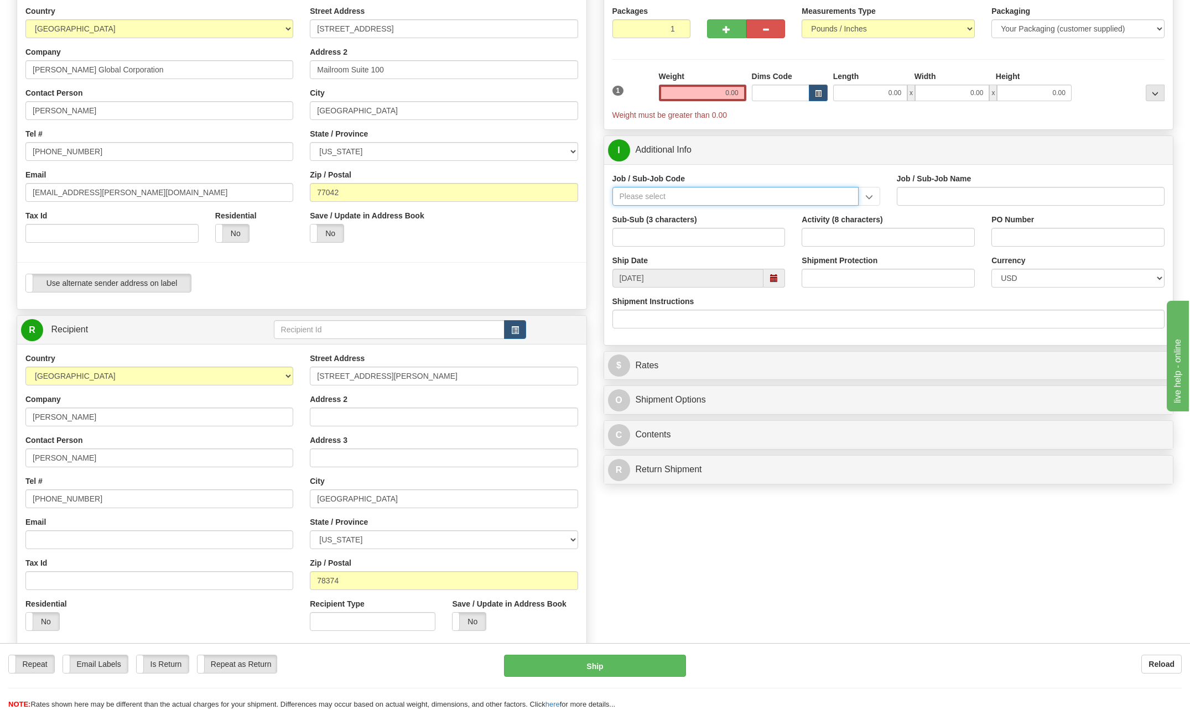
click at [654, 190] on input "Job / Sub-Job Code" at bounding box center [735, 196] width 246 height 19
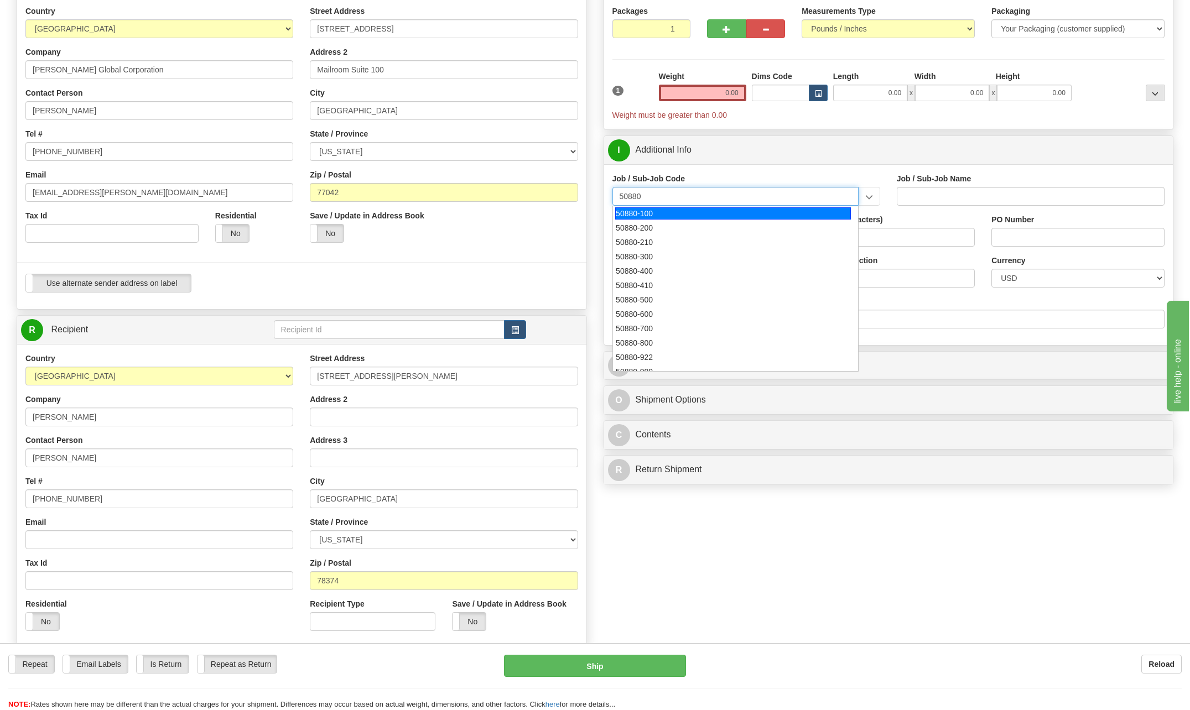
click at [649, 211] on div "50880-100" at bounding box center [733, 213] width 236 height 12
type input "50880-100"
type input "HUMAN RESOURCES-50880 - [GEOGRAPHIC_DATA] OPERATIONS"
type input "50880-100"
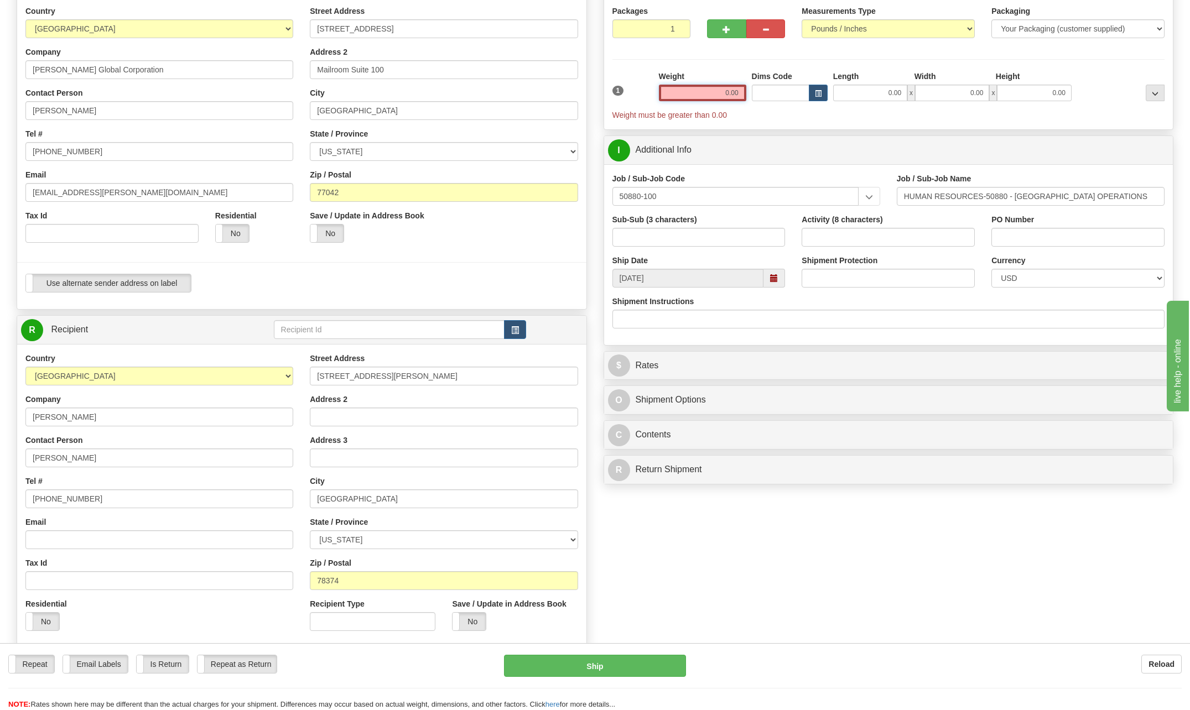
drag, startPoint x: 724, startPoint y: 91, endPoint x: 847, endPoint y: 92, distance: 122.2
click at [846, 92] on div "1 Weight 0.00 Dims Code 0.00" at bounding box center [888, 96] width 558 height 50
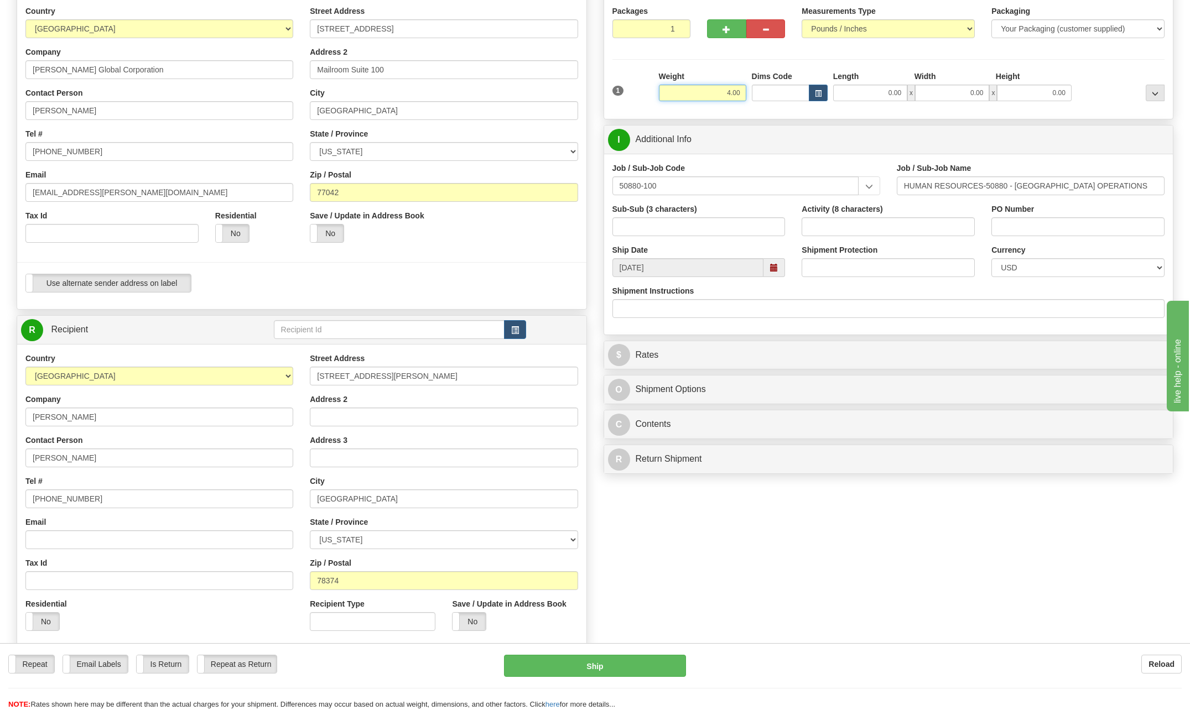
type input "4.00"
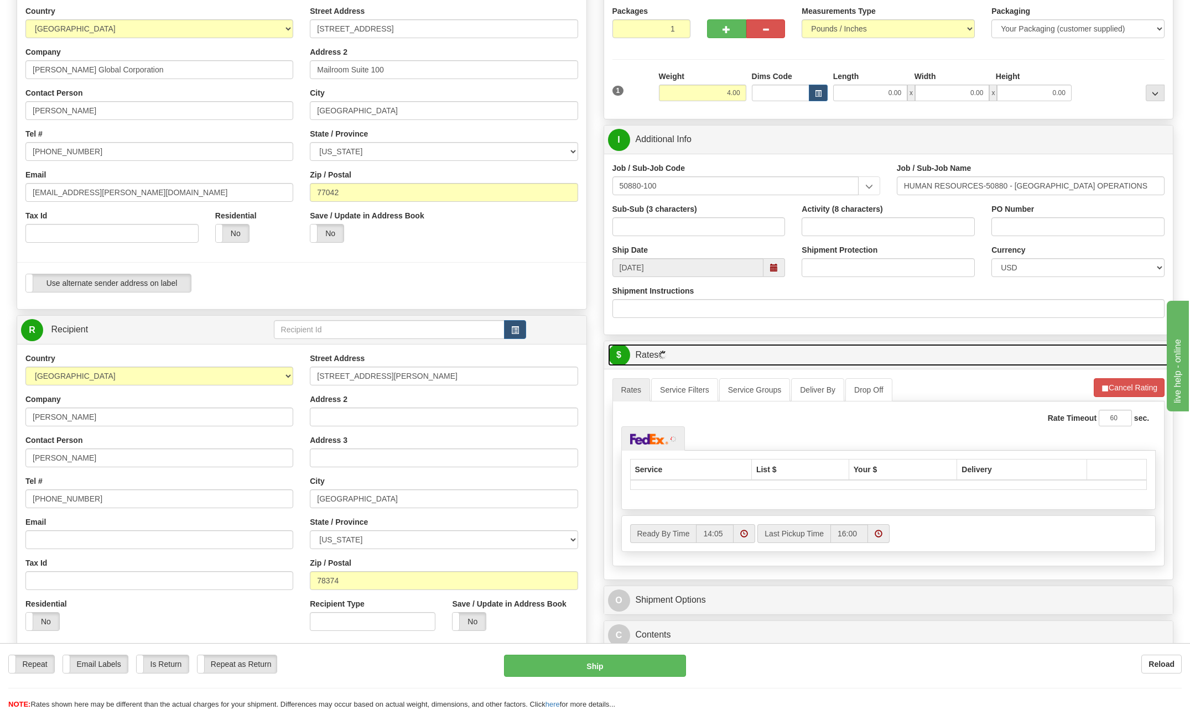
click at [617, 352] on span "$" at bounding box center [619, 355] width 22 height 22
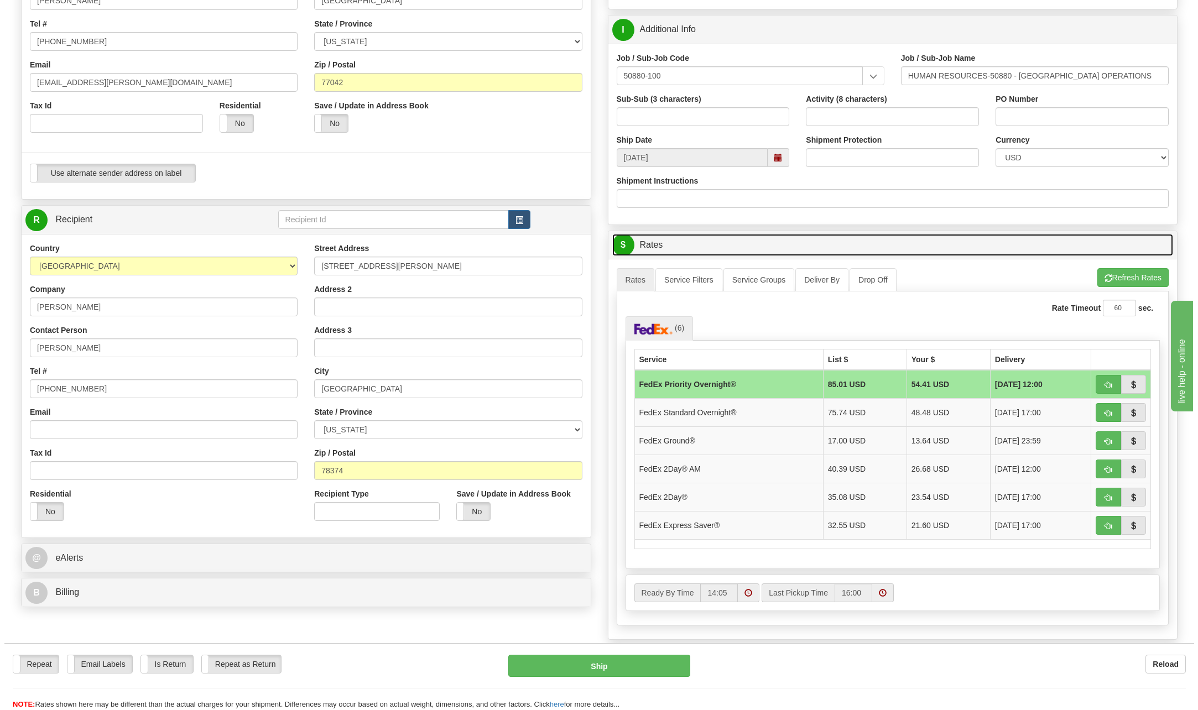
scroll to position [221, 0]
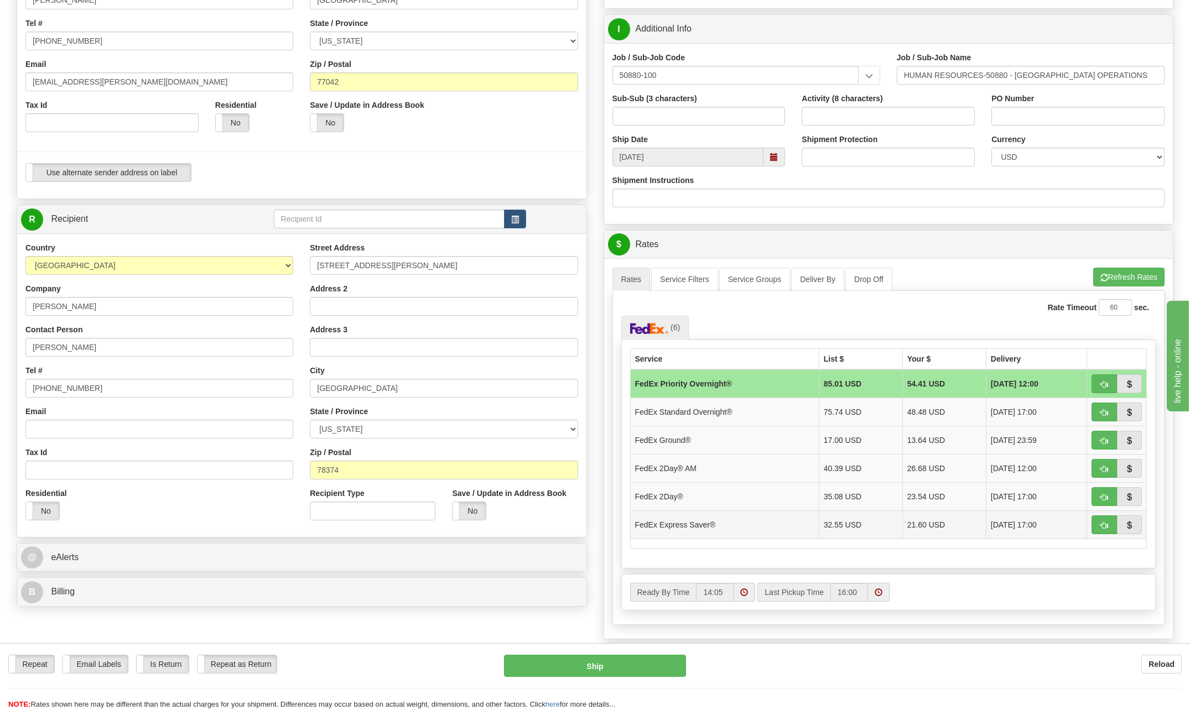
click at [711, 527] on td "FedEx Express Saver®" at bounding box center [724, 524] width 189 height 28
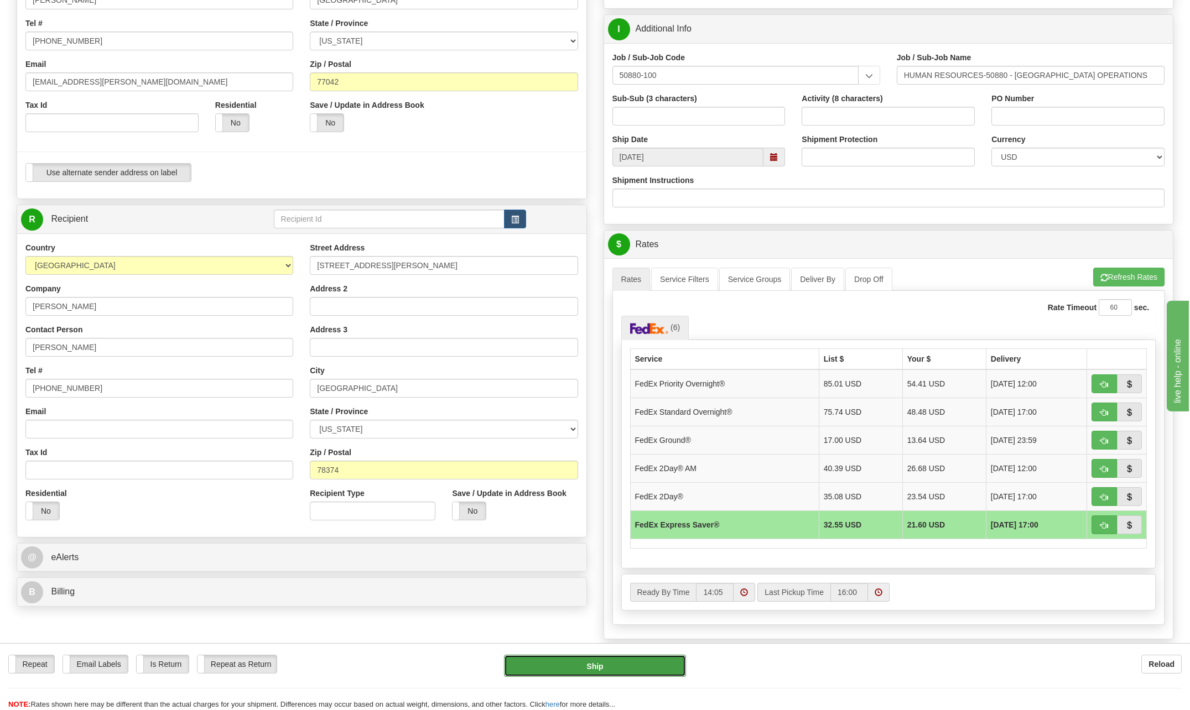
click at [613, 664] on button "Ship" at bounding box center [595, 666] width 182 height 22
type input "20"
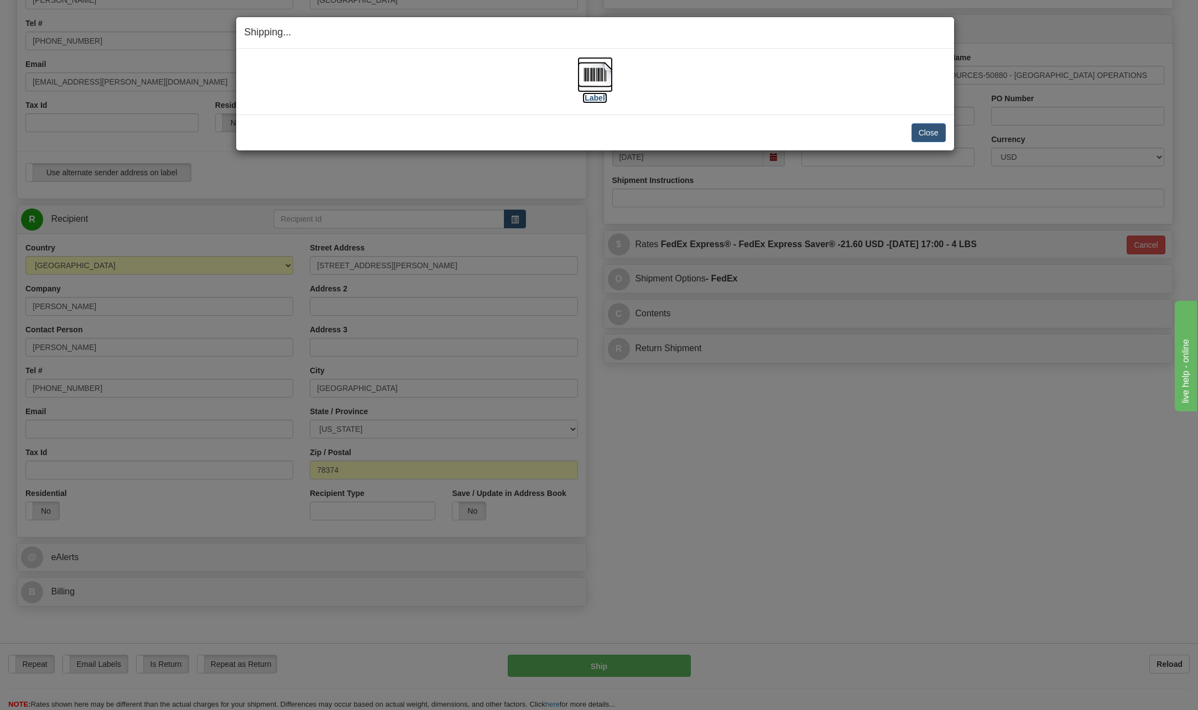
click at [581, 74] on img at bounding box center [594, 74] width 35 height 35
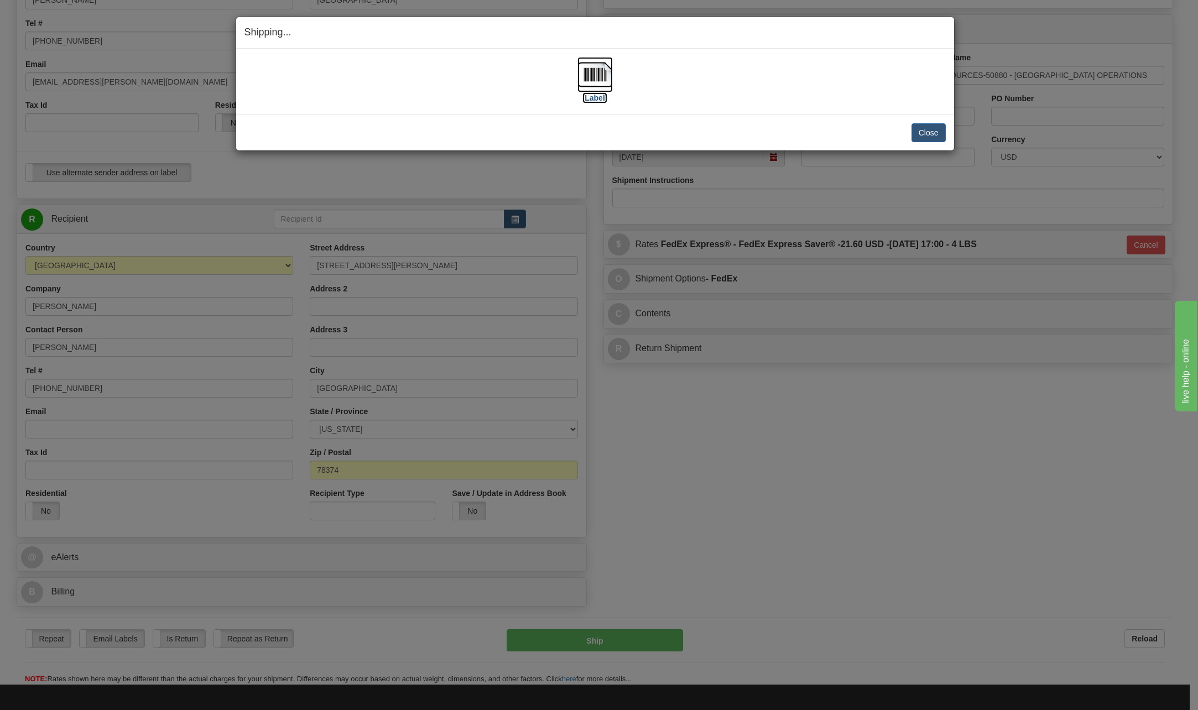
click at [596, 69] on img at bounding box center [594, 74] width 35 height 35
